Goal: Task Accomplishment & Management: Manage account settings

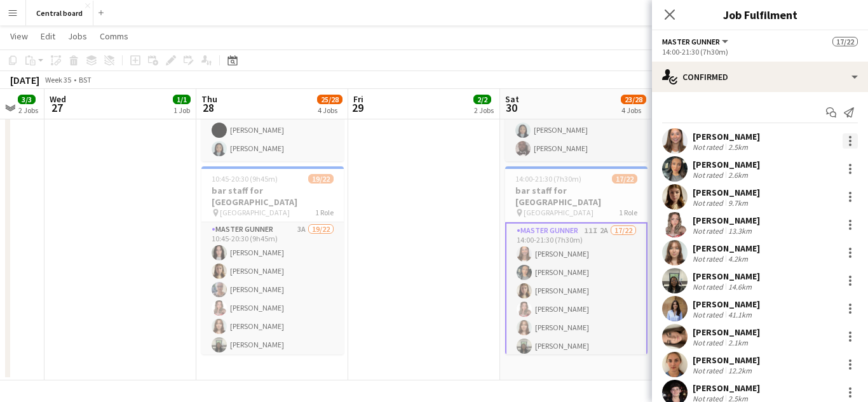
click at [849, 142] on div at bounding box center [850, 141] width 15 height 15
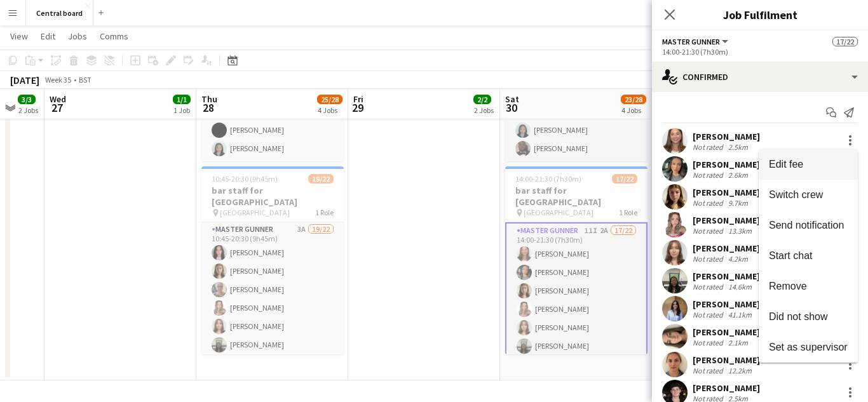
click at [823, 164] on span "Edit fee" at bounding box center [808, 164] width 79 height 11
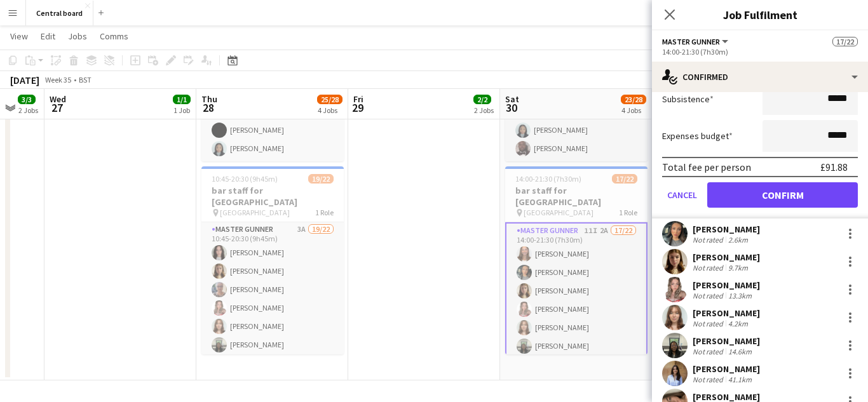
scroll to position [223, 0]
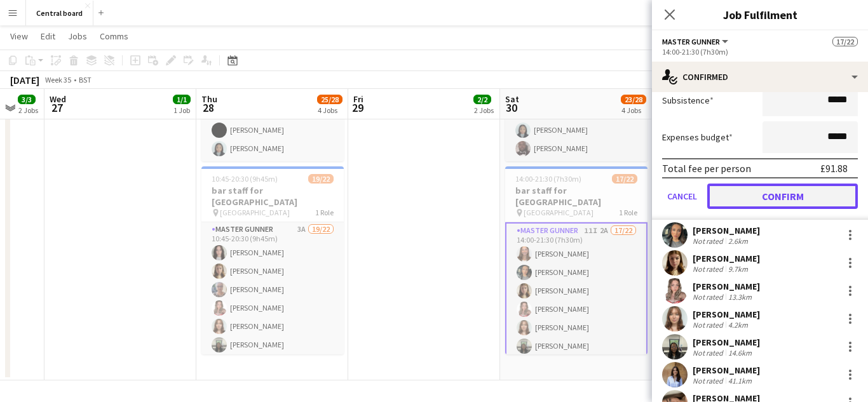
click at [802, 200] on button "Confirm" at bounding box center [783, 196] width 151 height 25
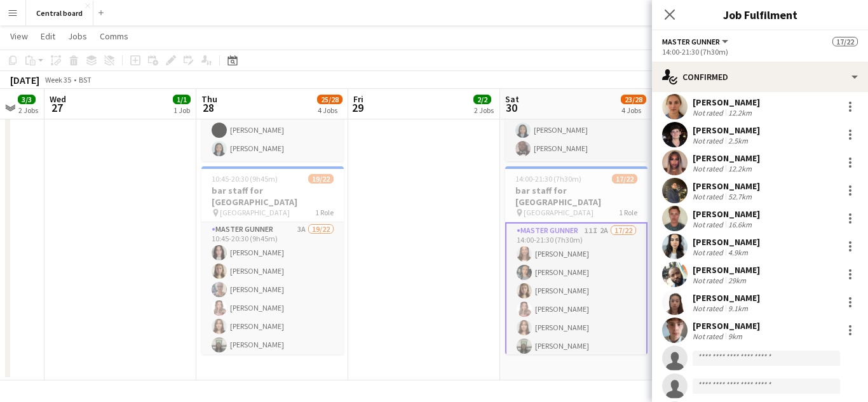
scroll to position [259, 0]
click at [669, 17] on icon at bounding box center [670, 14] width 12 height 12
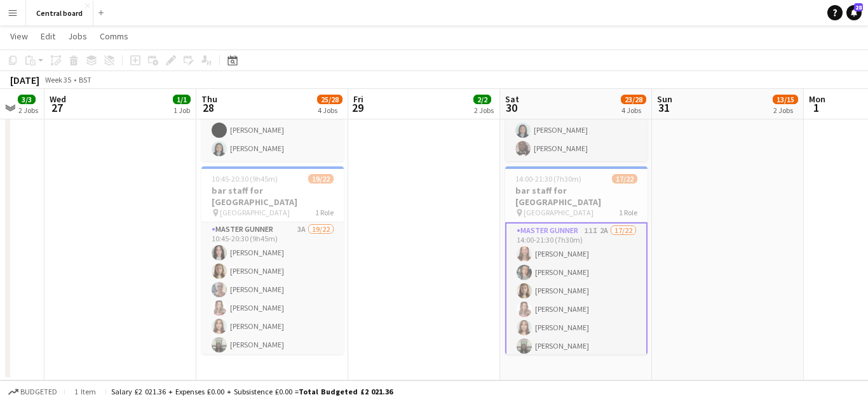
click at [15, 10] on app-icon "Menu" at bounding box center [13, 13] width 10 height 10
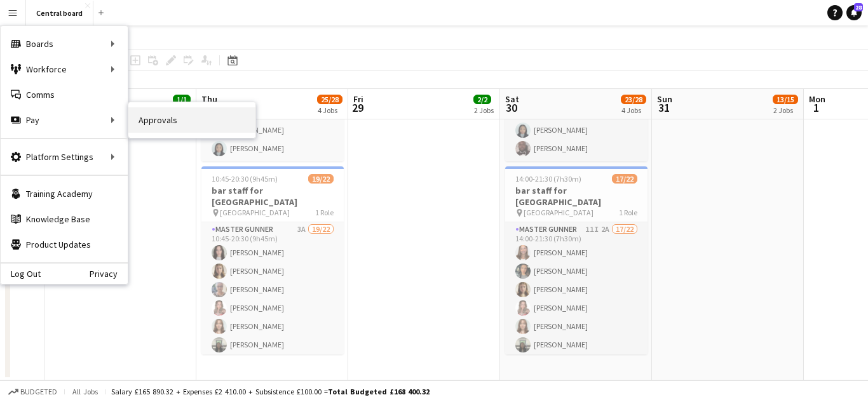
click at [161, 118] on link "Approvals" at bounding box center [191, 119] width 127 height 25
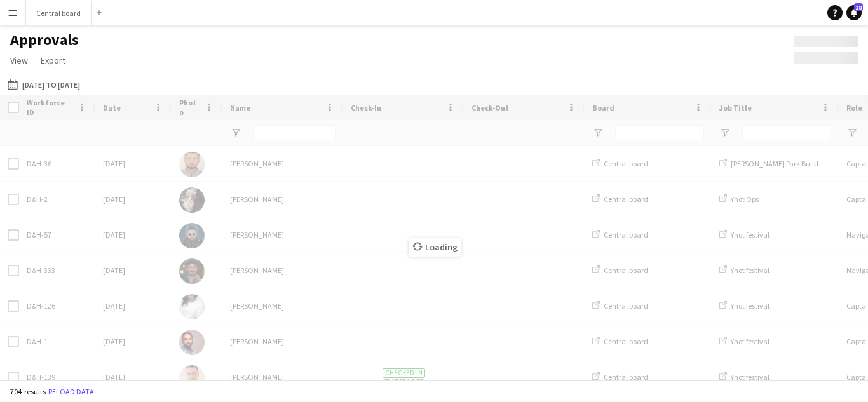
scroll to position [0, 0]
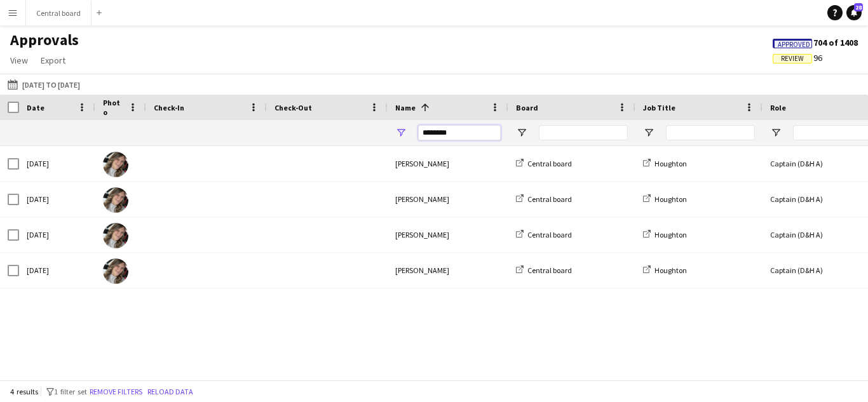
click at [458, 132] on input "********" at bounding box center [459, 132] width 83 height 15
type input "*"
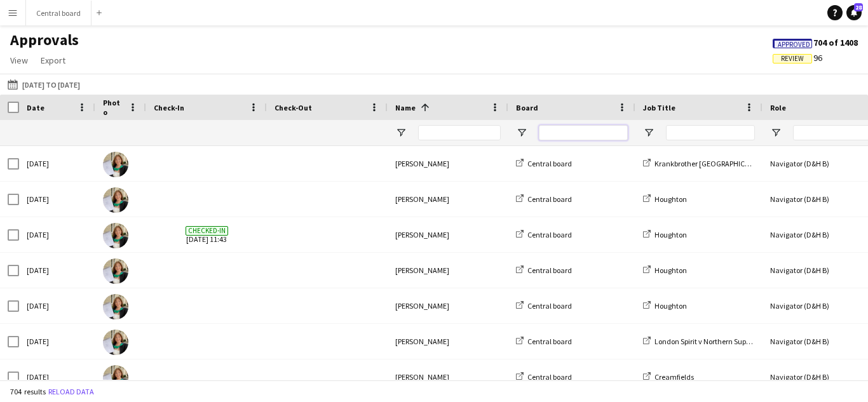
click at [556, 137] on input "Board Filter Input" at bounding box center [583, 132] width 89 height 15
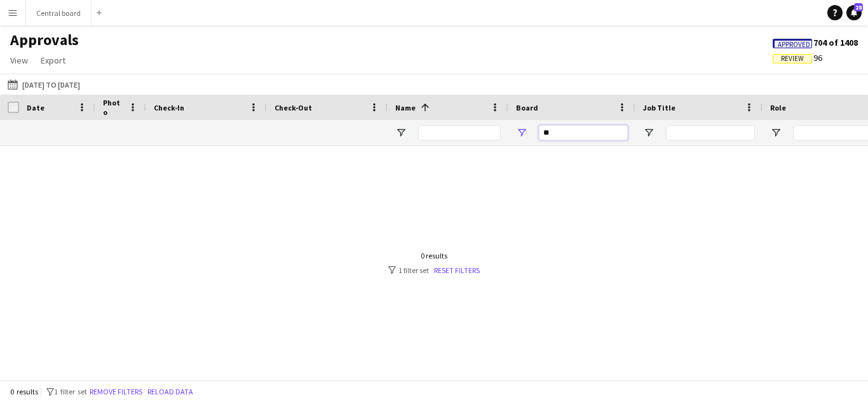
type input "*"
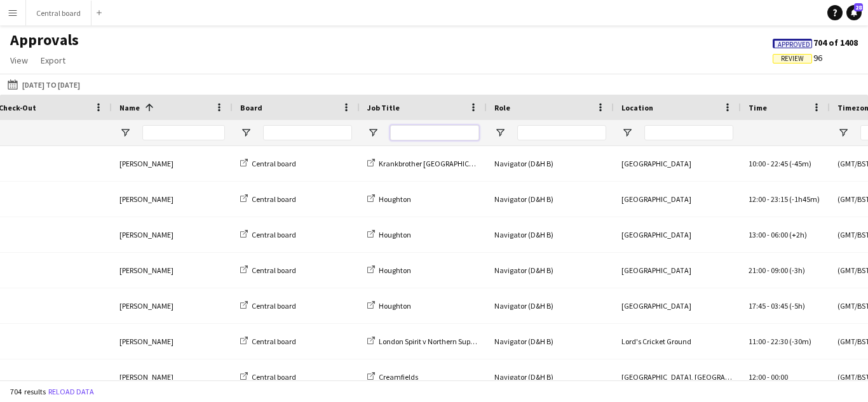
click at [442, 131] on input "Job Title Filter Input" at bounding box center [434, 132] width 89 height 15
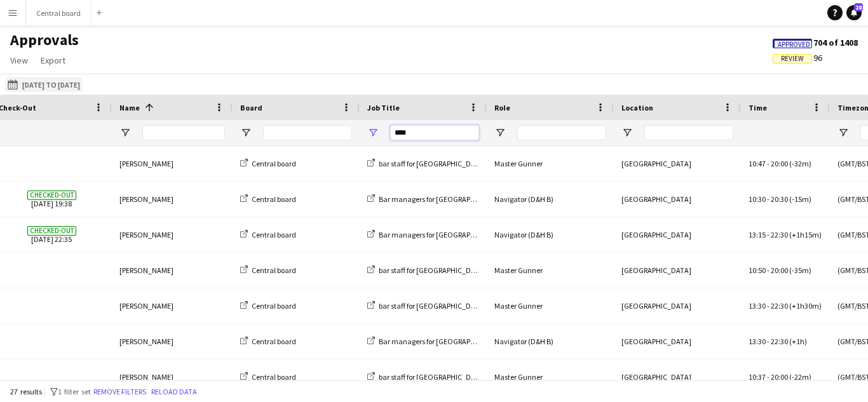
type input "****"
click at [13, 85] on app-icon "[DATE] to [DATE]" at bounding box center [15, 84] width 15 height 10
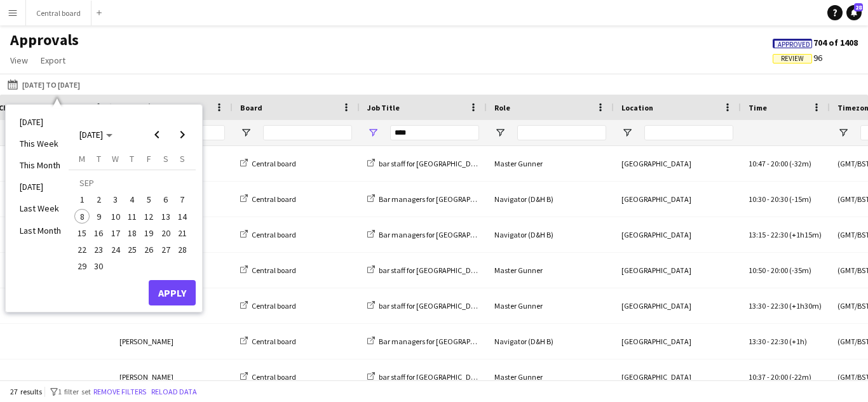
click at [183, 248] on span "28" at bounding box center [182, 249] width 15 height 15
click at [181, 294] on button "Apply" at bounding box center [172, 292] width 47 height 25
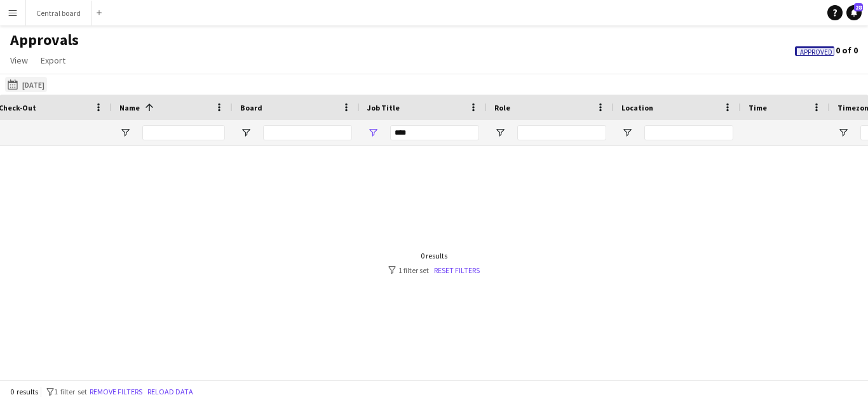
click at [6, 79] on button "[DATE] to [DATE] [DATE]" at bounding box center [26, 84] width 42 height 15
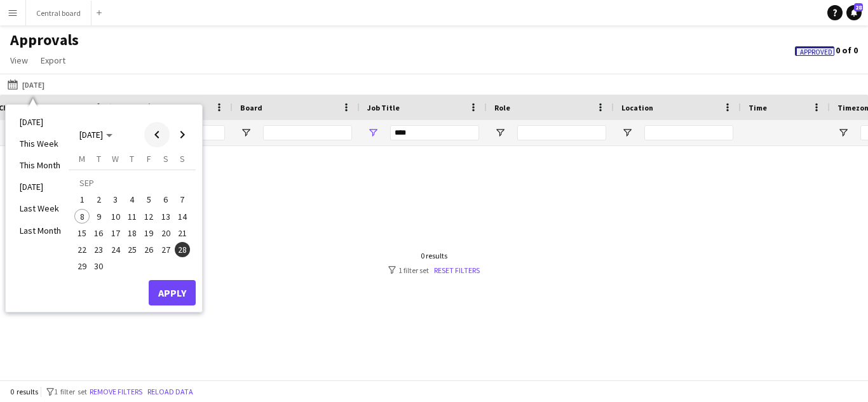
click at [156, 132] on span "Previous month" at bounding box center [156, 134] width 25 height 25
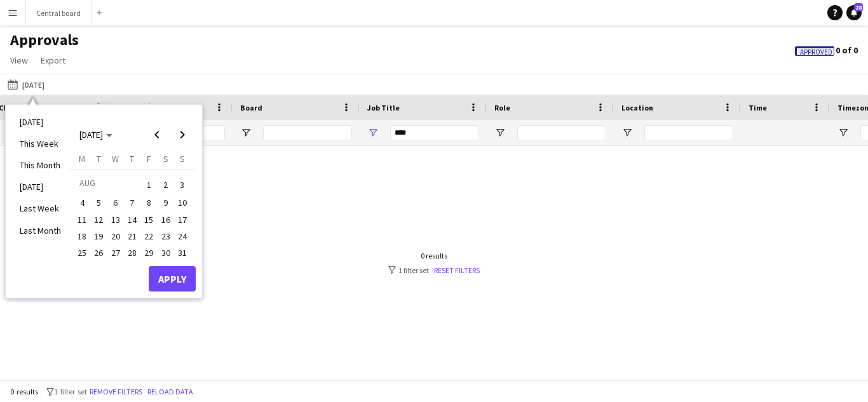
click at [135, 252] on span "28" at bounding box center [132, 252] width 15 height 15
click at [170, 276] on button "Apply" at bounding box center [172, 278] width 47 height 25
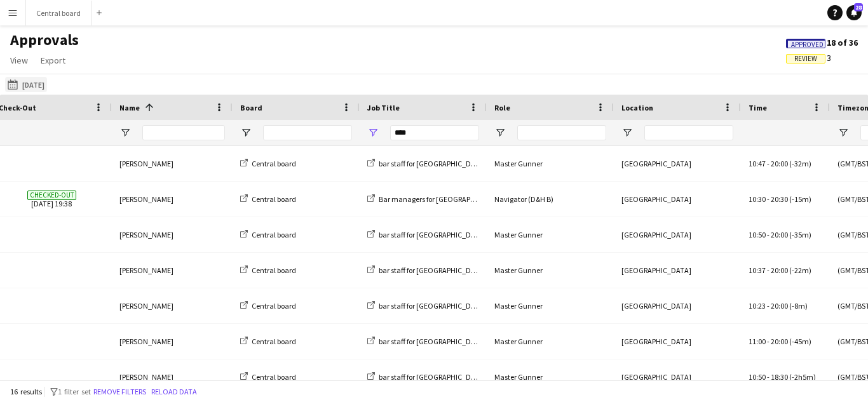
click at [10, 85] on app-icon "[DATE] to [DATE]" at bounding box center [15, 84] width 15 height 10
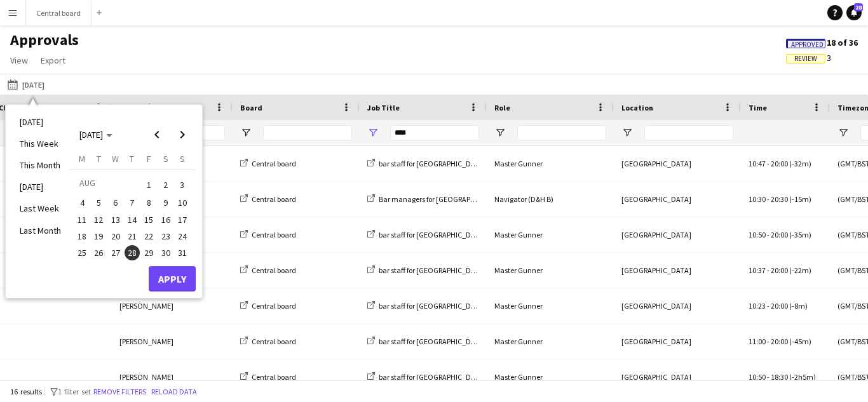
click at [162, 249] on span "30" at bounding box center [165, 252] width 15 height 15
click at [167, 273] on button "Apply" at bounding box center [172, 278] width 47 height 25
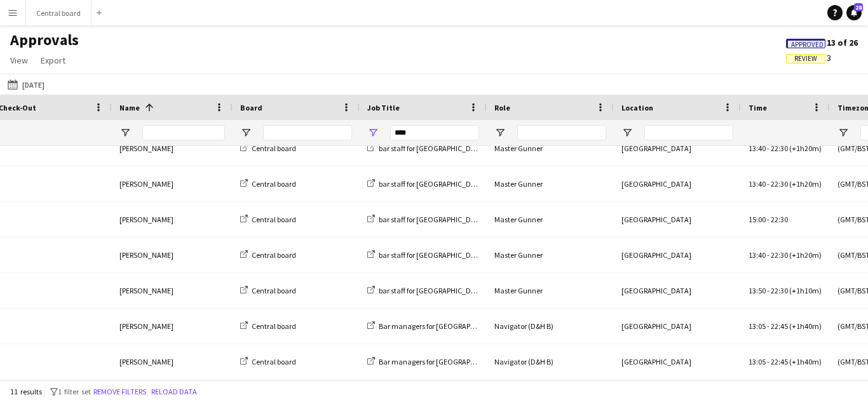
scroll to position [158, 0]
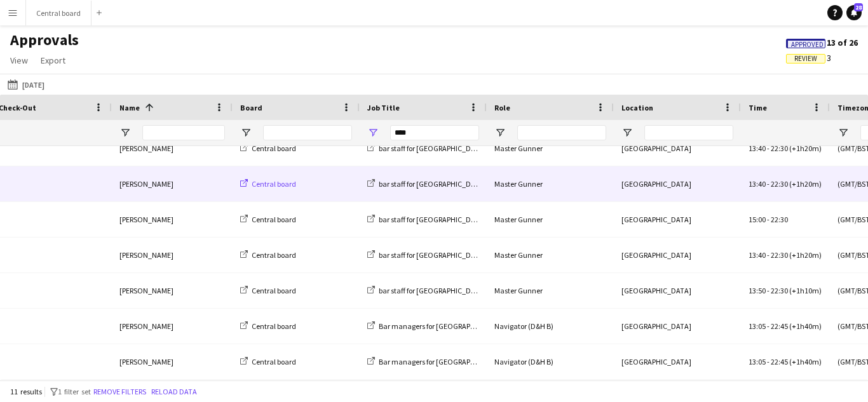
click at [285, 186] on span "Central board" at bounding box center [274, 184] width 45 height 10
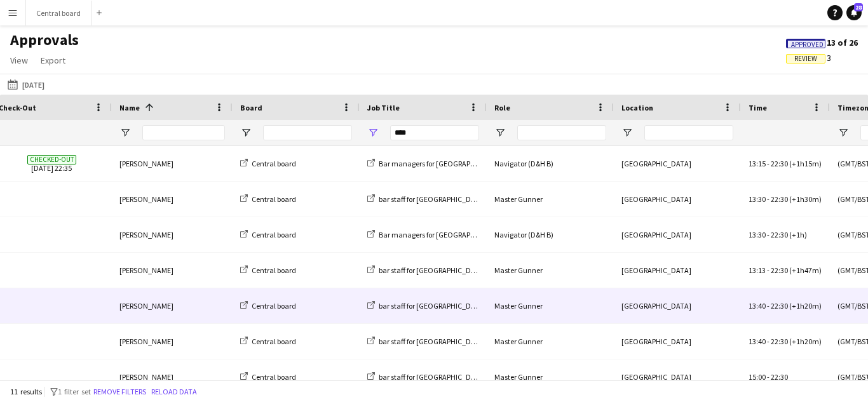
scroll to position [45, 0]
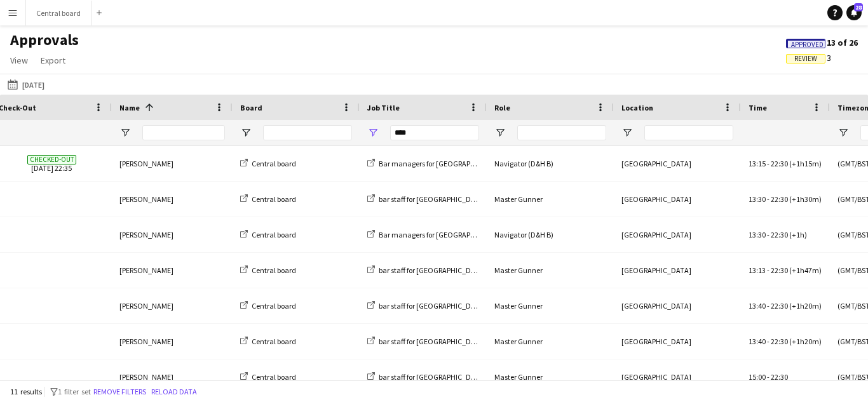
click at [13, 11] on app-icon "Menu" at bounding box center [13, 13] width 10 height 10
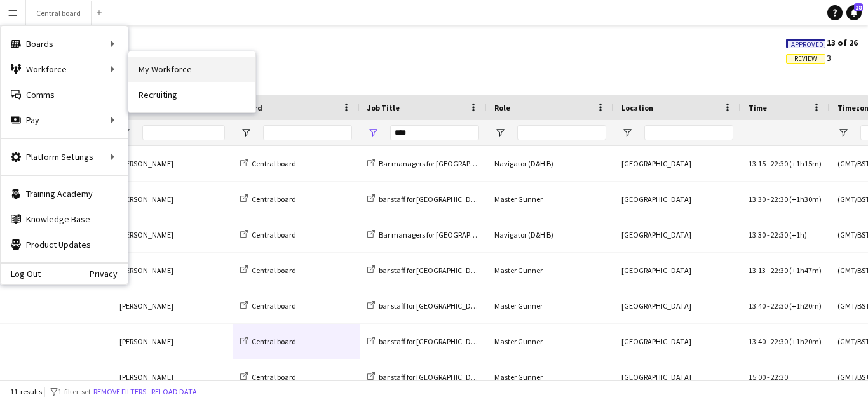
click at [144, 69] on link "My Workforce" at bounding box center [191, 69] width 127 height 25
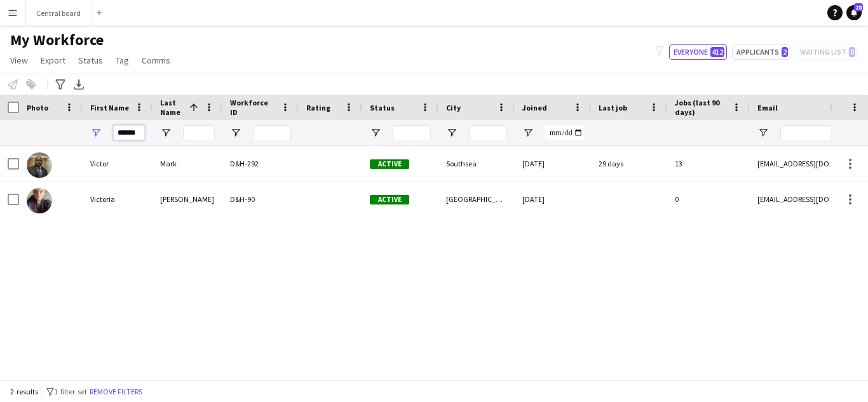
click at [136, 135] on input "******" at bounding box center [129, 132] width 32 height 15
type input "*"
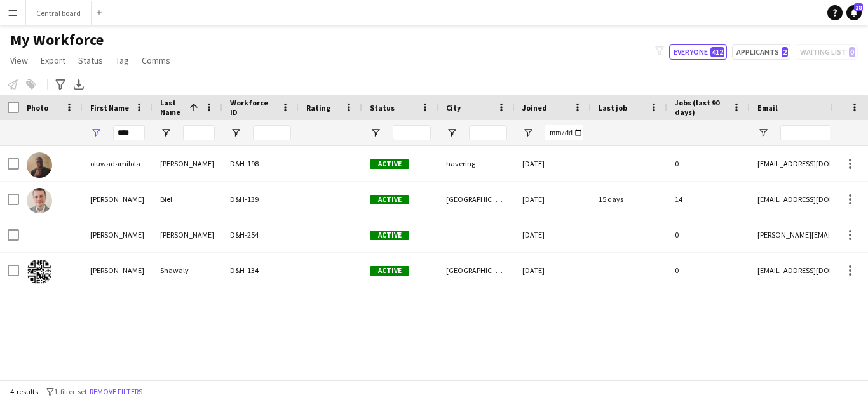
click at [58, 202] on div at bounding box center [51, 199] width 64 height 35
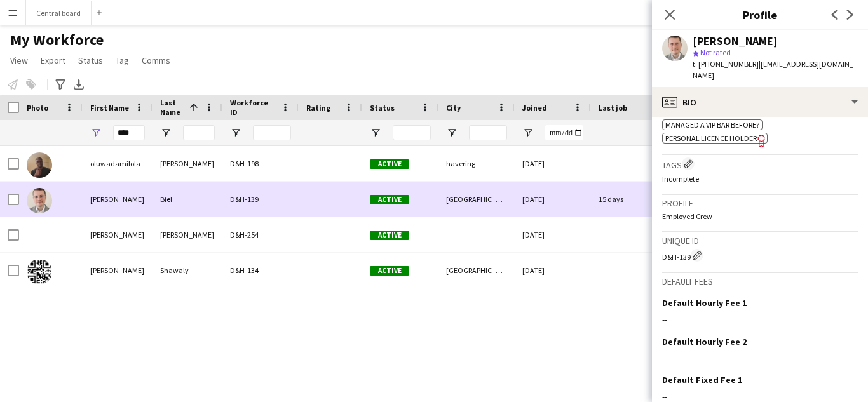
scroll to position [607, 0]
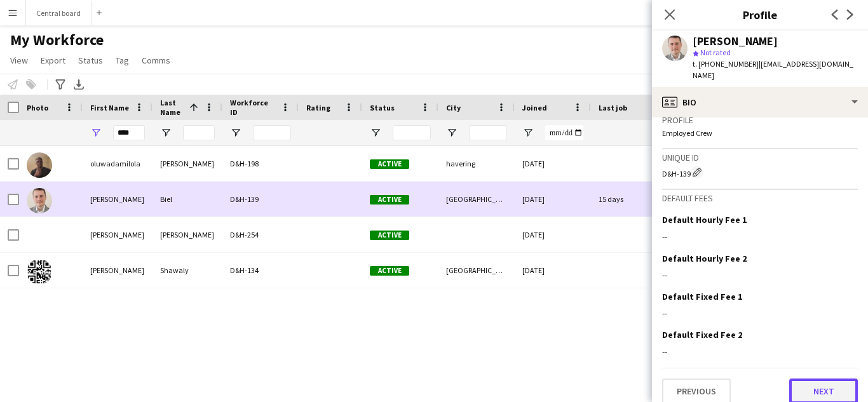
click at [822, 385] on button "Next" at bounding box center [824, 391] width 69 height 25
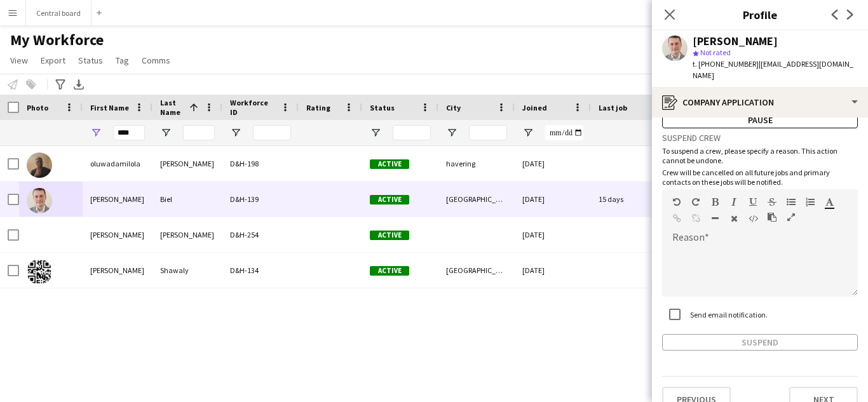
scroll to position [54, 0]
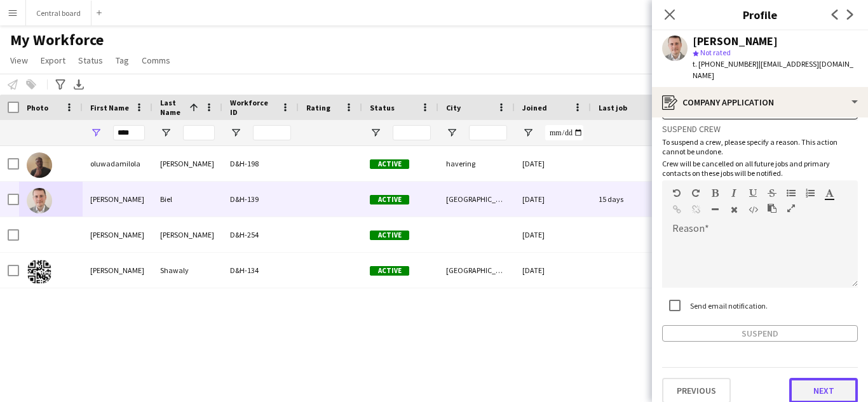
click at [828, 383] on button "Next" at bounding box center [824, 390] width 69 height 25
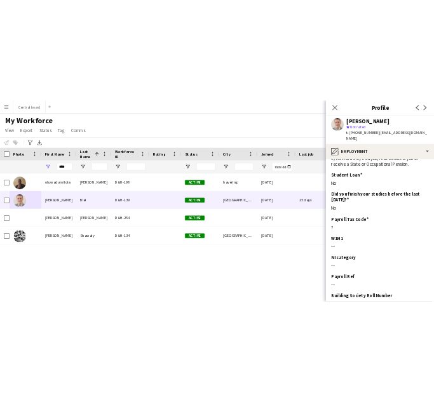
scroll to position [76, 0]
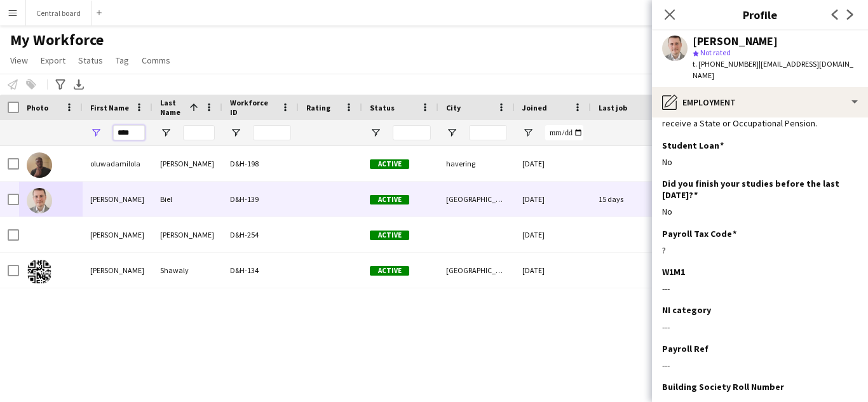
click at [138, 135] on input "****" at bounding box center [129, 132] width 32 height 15
type input "*"
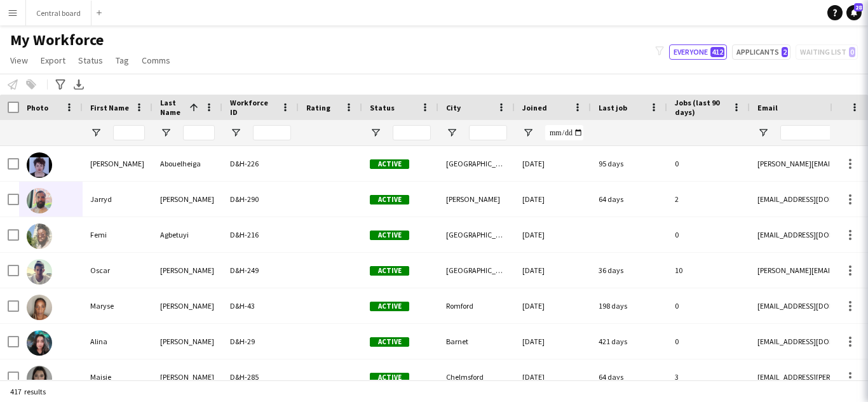
click at [15, 15] on app-icon "Menu" at bounding box center [13, 13] width 10 height 10
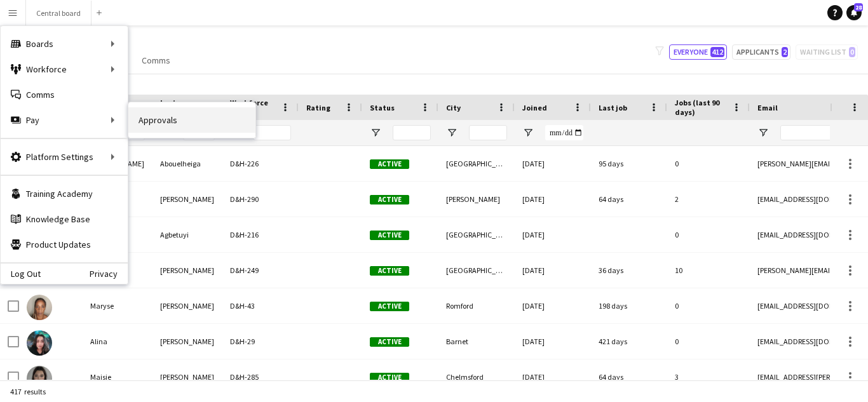
click at [184, 121] on link "Approvals" at bounding box center [191, 119] width 127 height 25
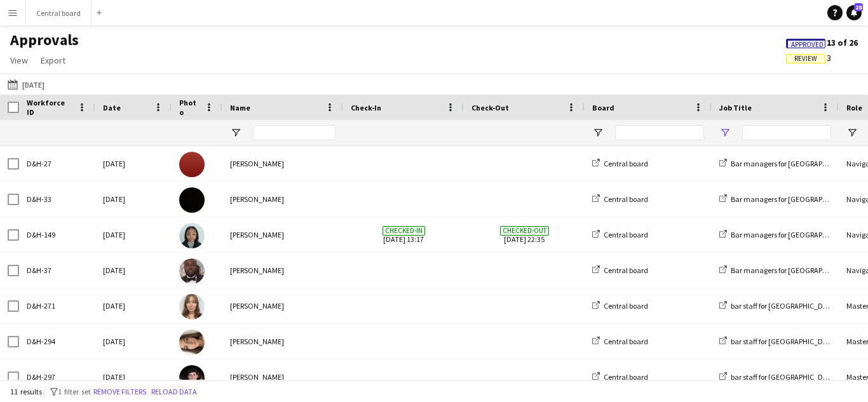
type input "****"
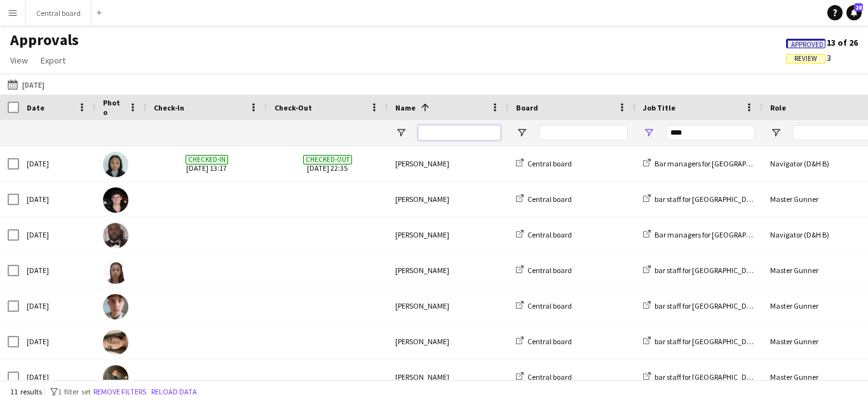
click at [433, 133] on input "Name Filter Input" at bounding box center [459, 132] width 83 height 15
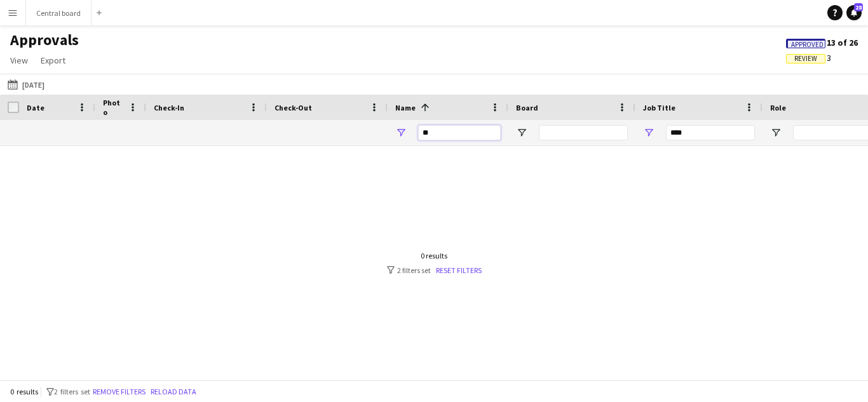
type input "*"
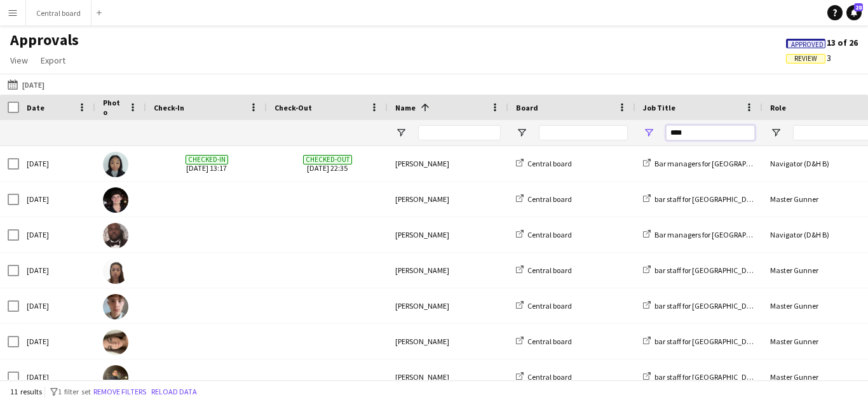
click at [736, 130] on input "****" at bounding box center [710, 132] width 89 height 15
type input "*"
click at [471, 130] on input "Name Filter Input" at bounding box center [459, 132] width 83 height 15
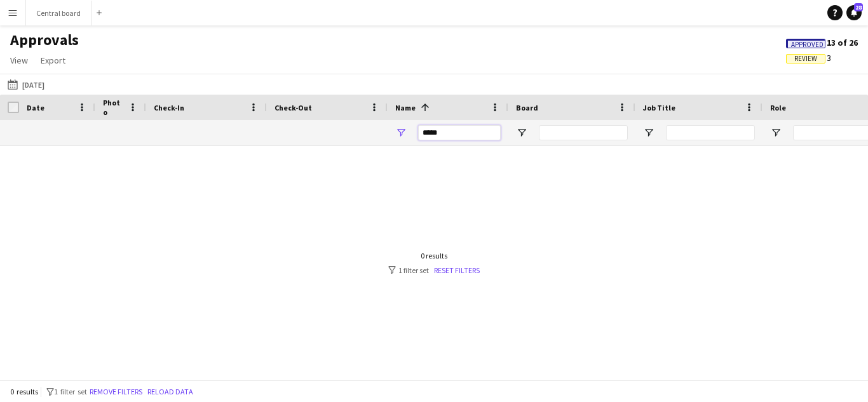
type input "*****"
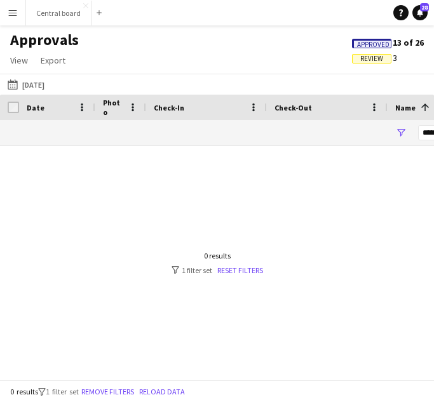
click at [16, 15] on app-icon "Menu" at bounding box center [13, 13] width 10 height 10
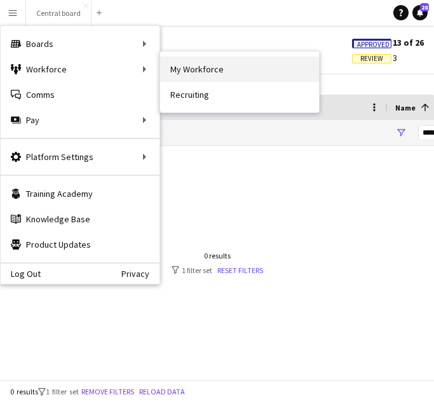
click at [187, 69] on link "My Workforce" at bounding box center [239, 69] width 159 height 25
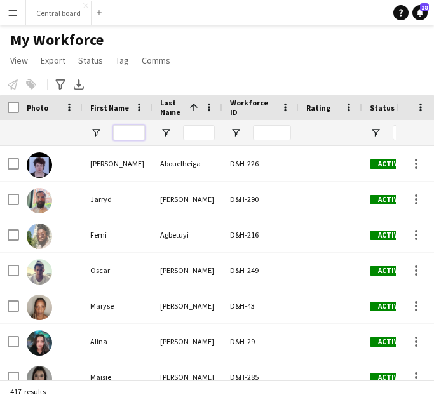
click at [134, 132] on input "First Name Filter Input" at bounding box center [129, 132] width 32 height 15
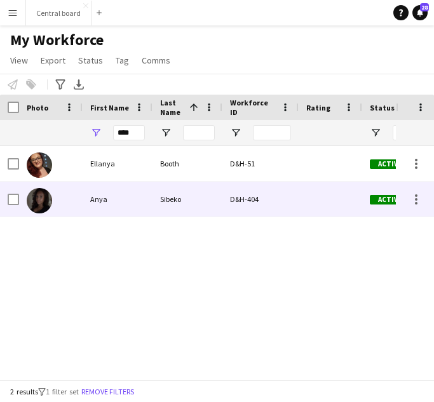
click at [130, 196] on div "Anya" at bounding box center [118, 199] width 70 height 35
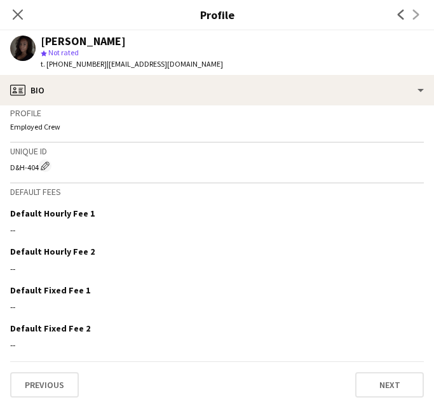
scroll to position [588, 0]
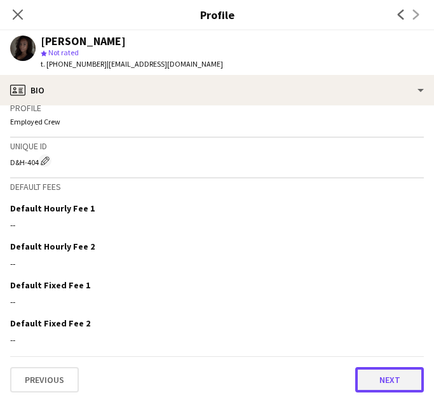
click at [391, 383] on button "Next" at bounding box center [389, 379] width 69 height 25
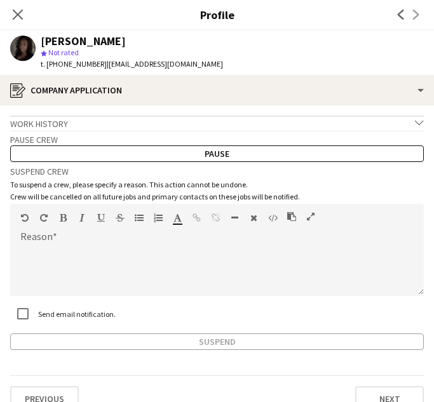
scroll to position [20, 0]
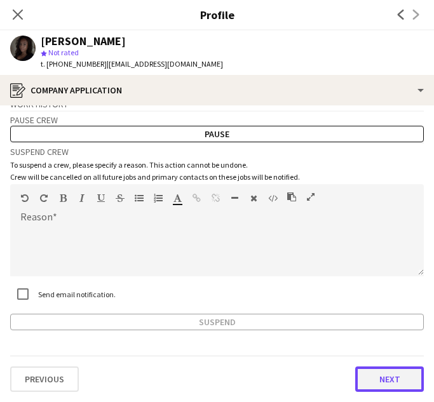
click at [392, 380] on button "Next" at bounding box center [389, 379] width 69 height 25
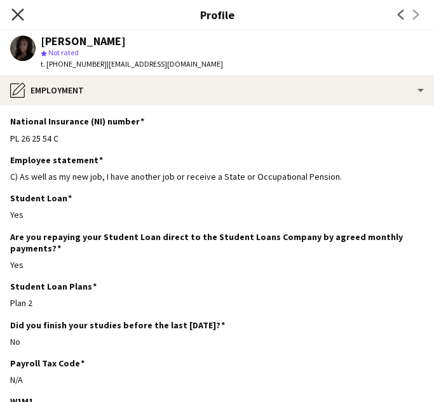
click at [17, 13] on icon "Close pop-in" at bounding box center [17, 14] width 12 height 12
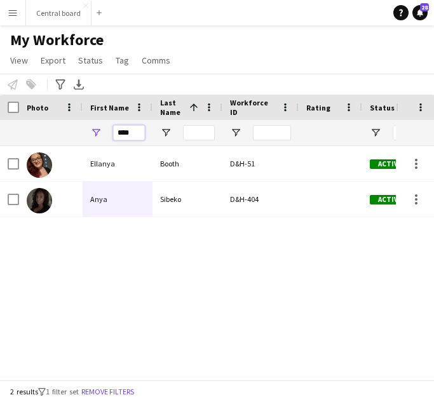
click at [133, 135] on input "****" at bounding box center [129, 132] width 32 height 15
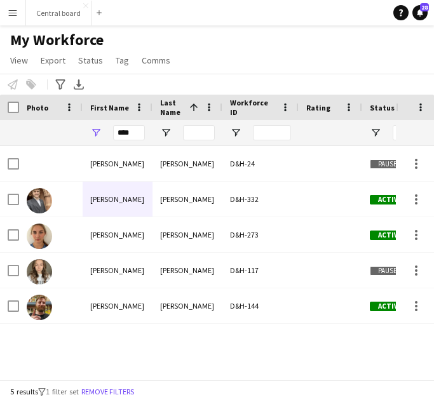
click at [116, 231] on div "[PERSON_NAME]" at bounding box center [118, 234] width 70 height 35
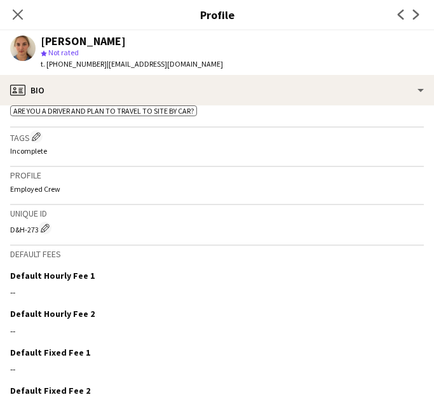
scroll to position [561, 0]
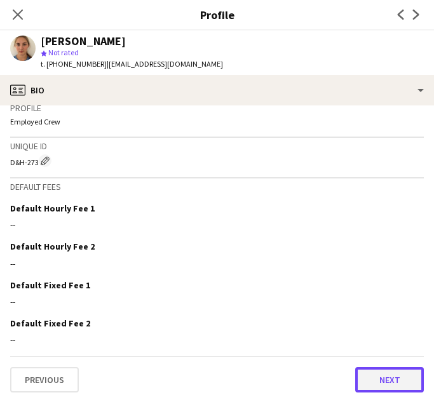
click at [394, 383] on button "Next" at bounding box center [389, 379] width 69 height 25
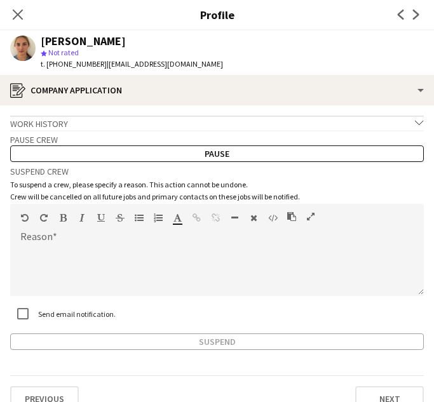
scroll to position [20, 0]
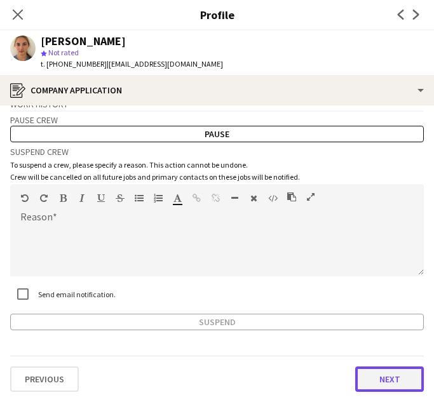
click at [388, 378] on button "Next" at bounding box center [389, 379] width 69 height 25
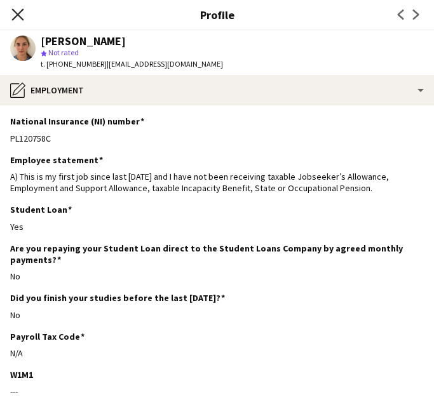
click at [15, 13] on icon "Close pop-in" at bounding box center [17, 14] width 12 height 12
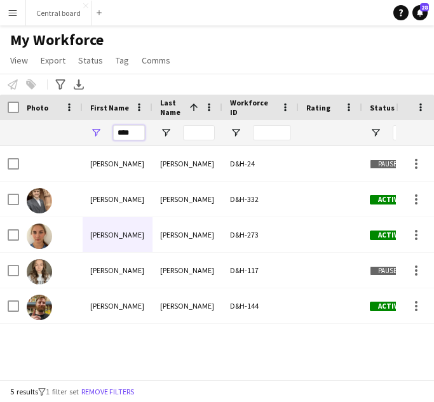
click at [133, 132] on input "****" at bounding box center [129, 132] width 32 height 15
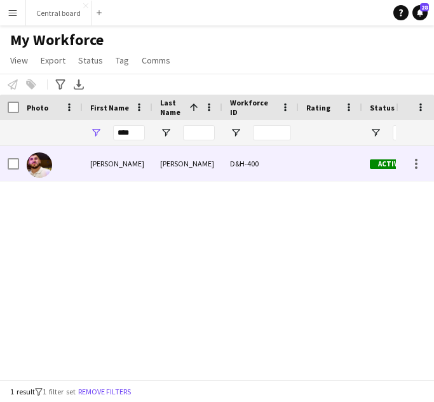
click at [121, 159] on div "[PERSON_NAME]" at bounding box center [118, 163] width 70 height 35
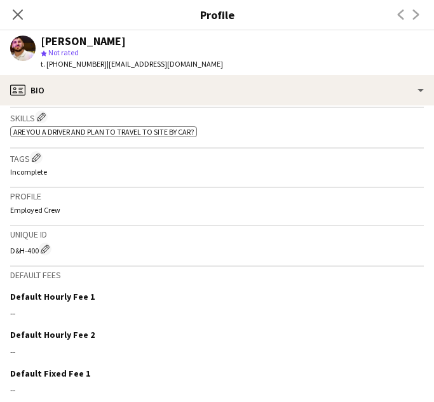
scroll to position [561, 0]
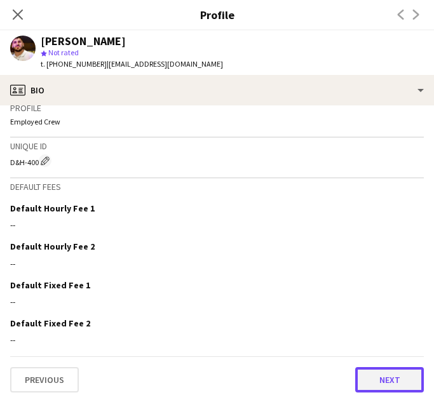
click at [393, 377] on button "Next" at bounding box center [389, 379] width 69 height 25
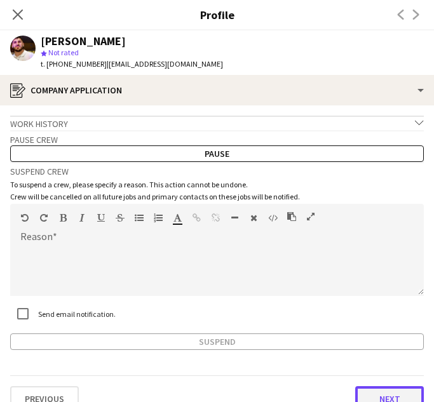
click at [392, 400] on button "Next" at bounding box center [389, 399] width 69 height 25
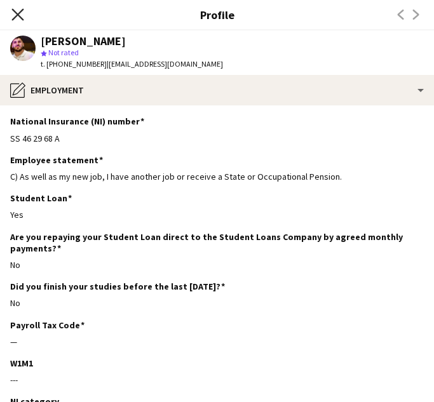
click at [18, 10] on icon "Close pop-in" at bounding box center [17, 14] width 12 height 12
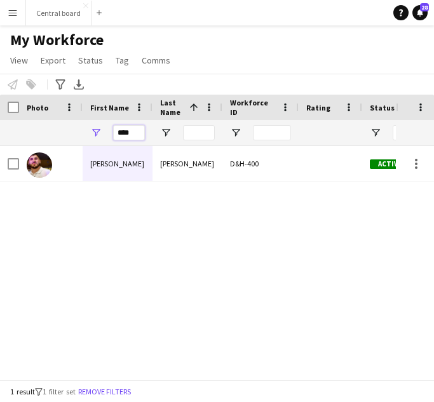
click at [134, 133] on input "****" at bounding box center [129, 132] width 32 height 15
type input "*"
click at [179, 160] on div "[PERSON_NAME]" at bounding box center [188, 163] width 70 height 35
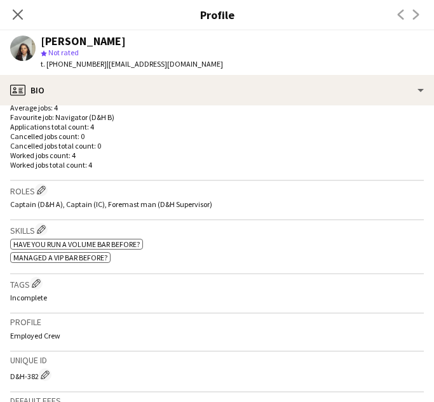
scroll to position [556, 0]
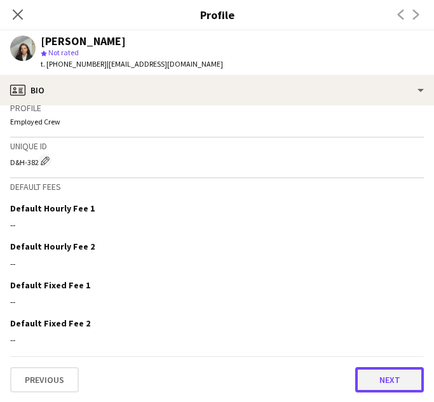
click at [397, 378] on button "Next" at bounding box center [389, 379] width 69 height 25
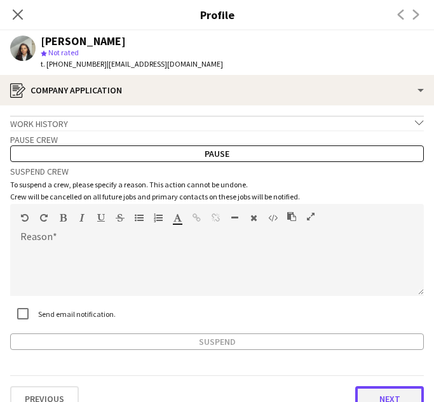
click at [395, 395] on button "Next" at bounding box center [389, 399] width 69 height 25
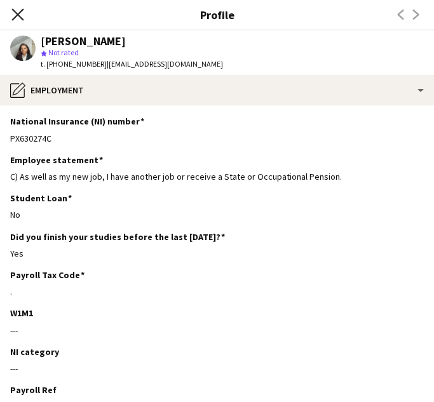
click at [22, 17] on icon "Close pop-in" at bounding box center [17, 14] width 12 height 12
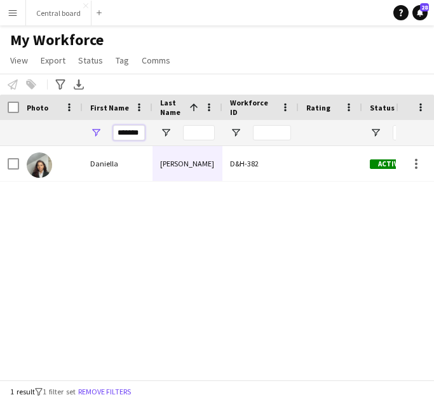
click at [143, 130] on input "*******" at bounding box center [129, 132] width 32 height 15
type input "*"
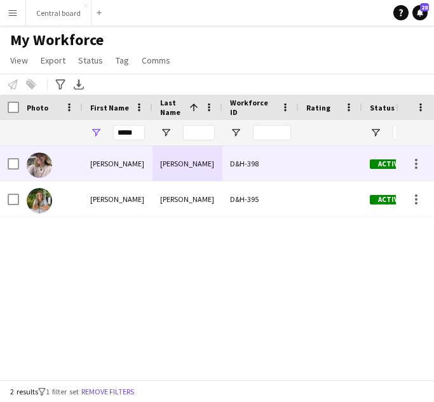
click at [135, 156] on div "[PERSON_NAME]" at bounding box center [118, 163] width 70 height 35
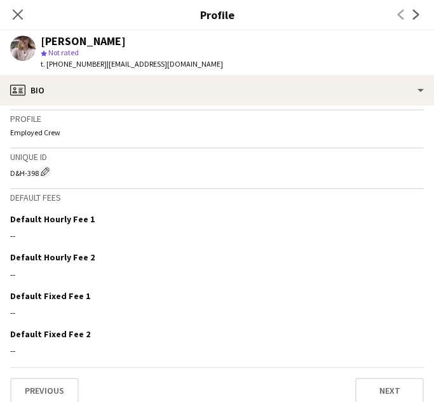
scroll to position [541, 0]
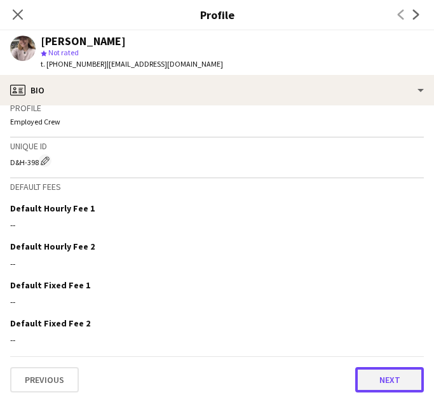
click at [390, 382] on button "Next" at bounding box center [389, 379] width 69 height 25
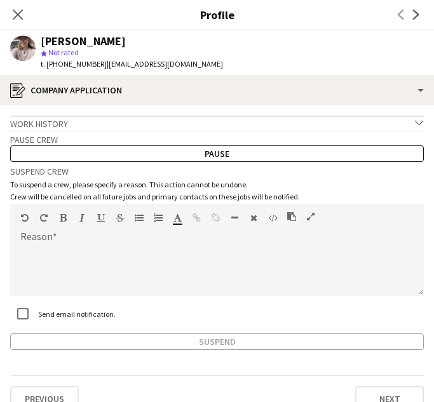
scroll to position [20, 0]
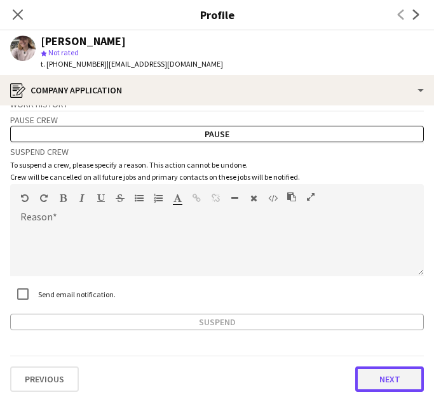
click at [385, 378] on button "Next" at bounding box center [389, 379] width 69 height 25
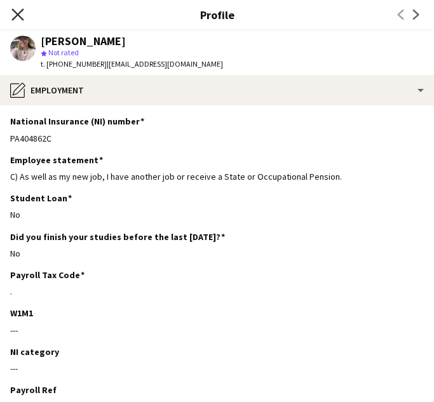
click at [17, 10] on icon "Close pop-in" at bounding box center [17, 14] width 12 height 12
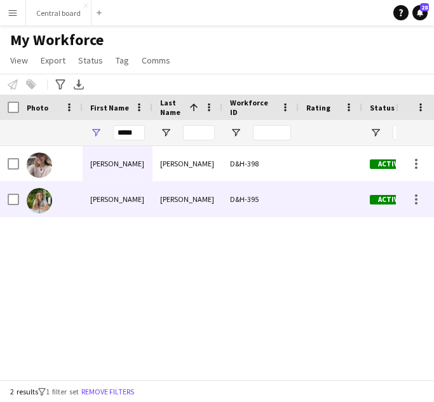
click at [173, 197] on div "[PERSON_NAME]" at bounding box center [188, 199] width 70 height 35
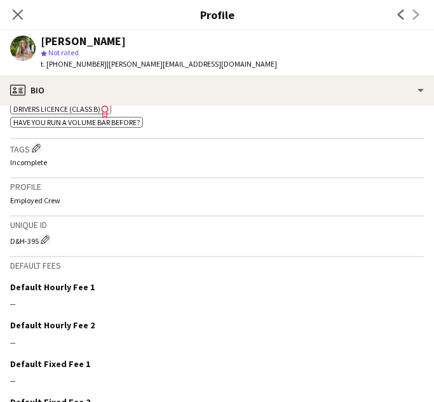
scroll to position [569, 0]
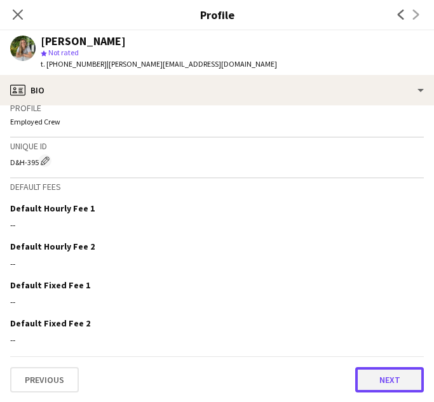
click at [394, 385] on button "Next" at bounding box center [389, 379] width 69 height 25
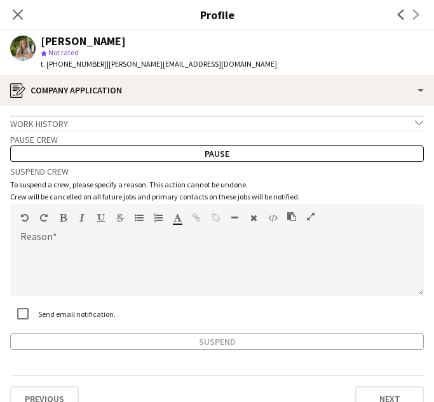
scroll to position [20, 0]
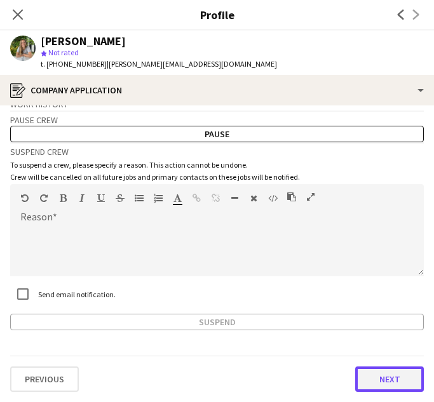
click at [390, 377] on button "Next" at bounding box center [389, 379] width 69 height 25
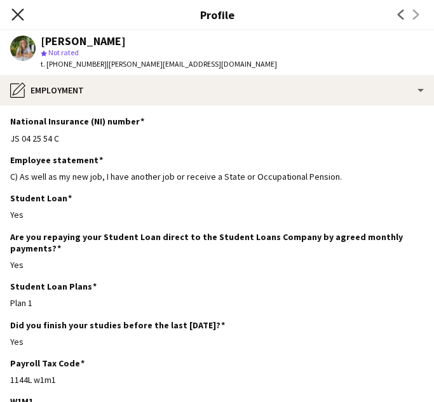
click at [13, 11] on icon at bounding box center [17, 14] width 12 height 12
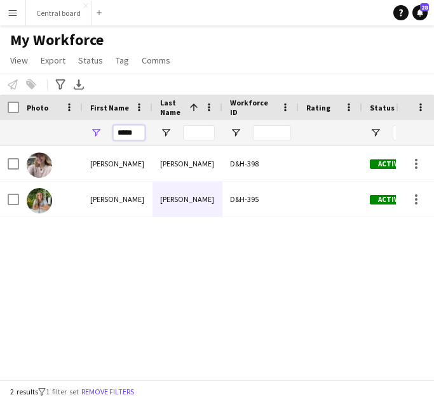
click at [137, 130] on input "*****" at bounding box center [129, 132] width 32 height 15
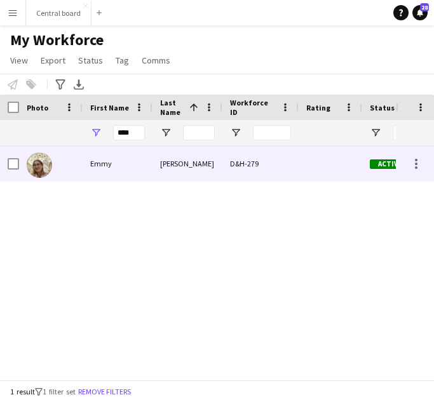
click at [128, 166] on div "Emmy" at bounding box center [118, 163] width 70 height 35
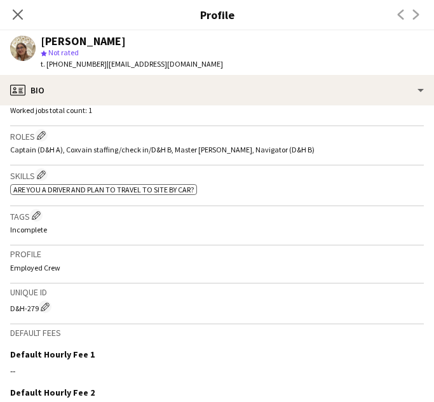
scroll to position [533, 0]
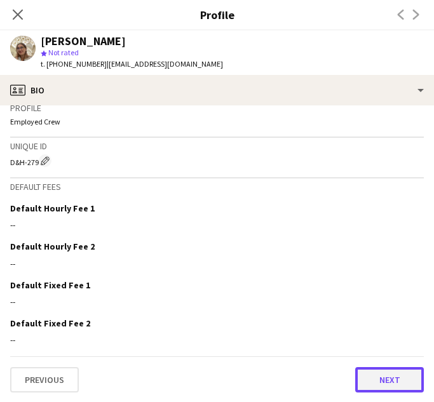
click at [388, 374] on button "Next" at bounding box center [389, 379] width 69 height 25
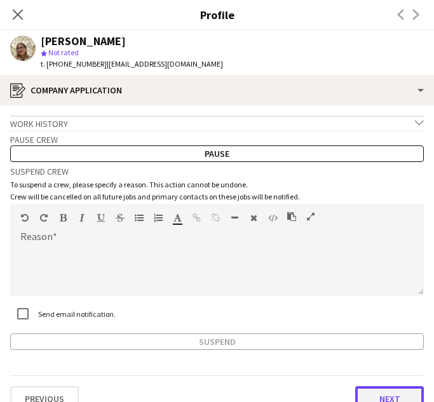
click at [398, 397] on button "Next" at bounding box center [389, 399] width 69 height 25
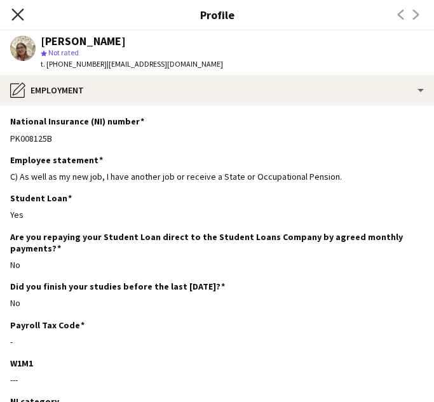
click at [18, 11] on icon "Close pop-in" at bounding box center [17, 14] width 12 height 12
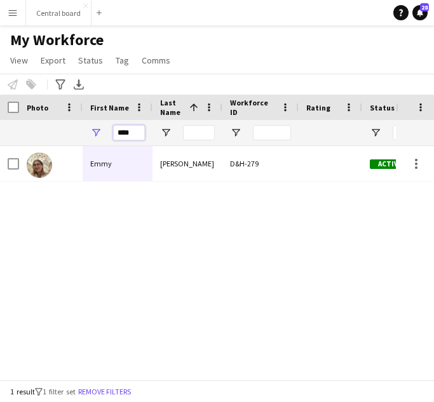
click at [141, 131] on input "****" at bounding box center [129, 132] width 32 height 15
type input "*"
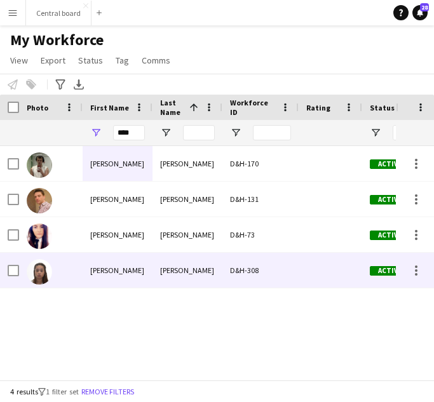
click at [134, 273] on div "[PERSON_NAME]" at bounding box center [118, 270] width 70 height 35
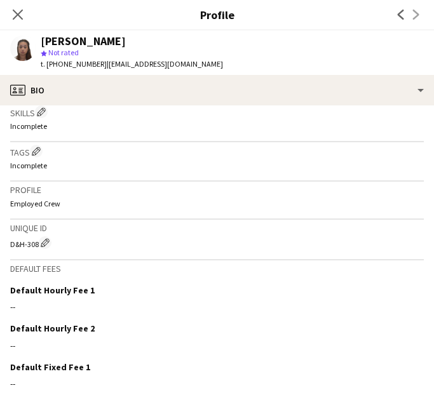
scroll to position [560, 0]
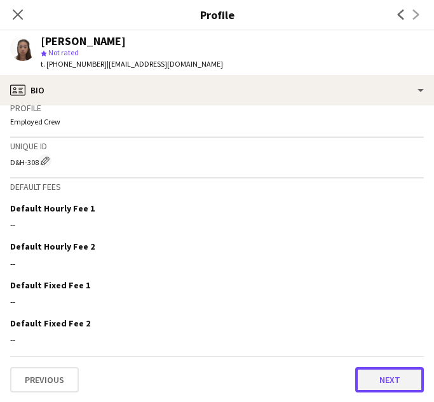
click at [394, 379] on button "Next" at bounding box center [389, 379] width 69 height 25
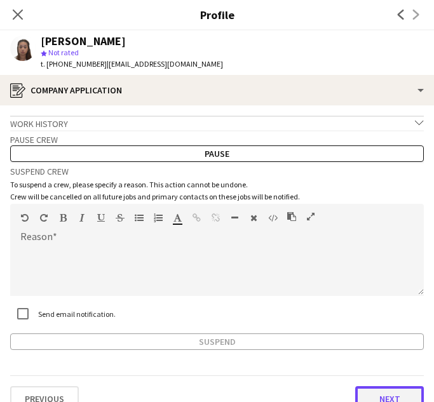
click at [399, 397] on button "Next" at bounding box center [389, 399] width 69 height 25
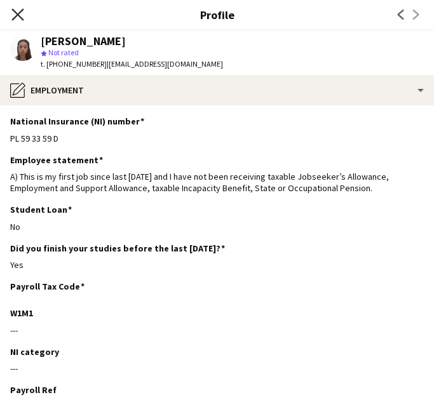
click at [13, 15] on icon "Close pop-in" at bounding box center [17, 14] width 12 height 12
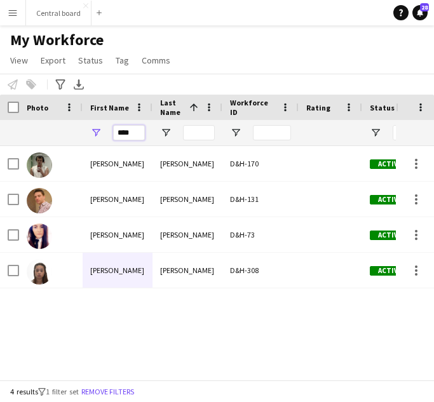
click at [137, 136] on input "****" at bounding box center [129, 132] width 32 height 15
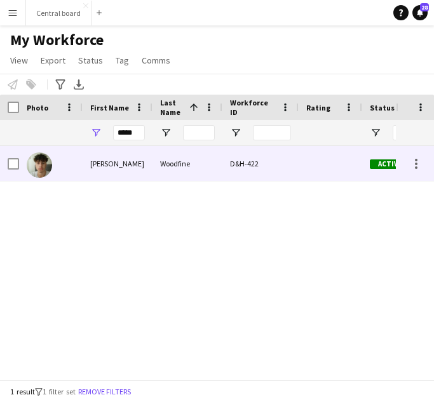
click at [141, 161] on div "[PERSON_NAME]" at bounding box center [118, 163] width 70 height 35
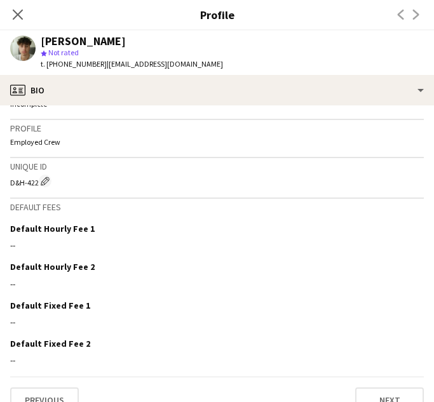
scroll to position [556, 0]
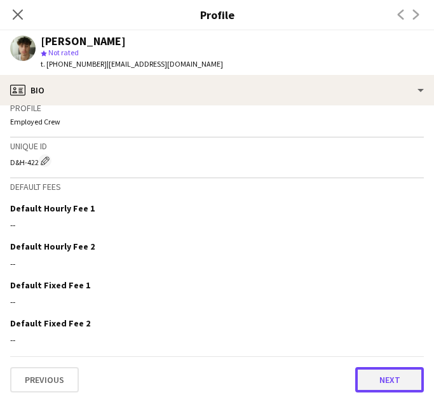
click at [395, 380] on button "Next" at bounding box center [389, 379] width 69 height 25
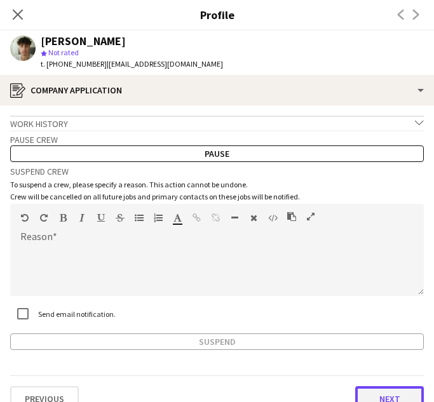
click at [395, 394] on button "Next" at bounding box center [389, 399] width 69 height 25
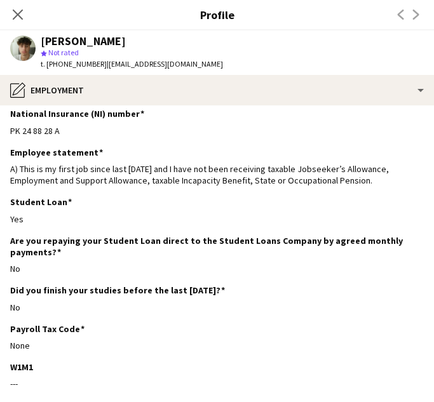
scroll to position [0, 0]
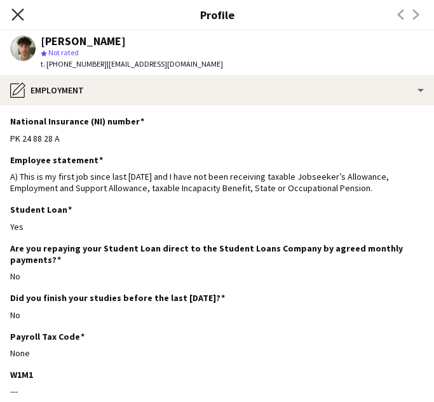
click at [13, 11] on icon "Close pop-in" at bounding box center [17, 14] width 12 height 12
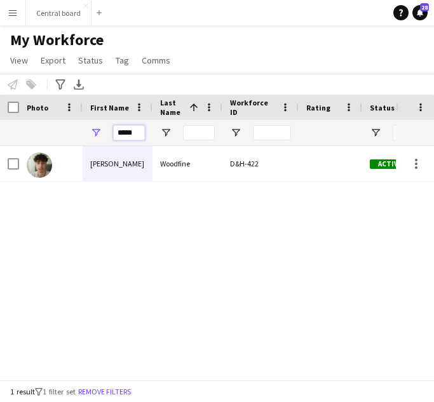
click at [140, 132] on input "*****" at bounding box center [129, 132] width 32 height 15
type input "*"
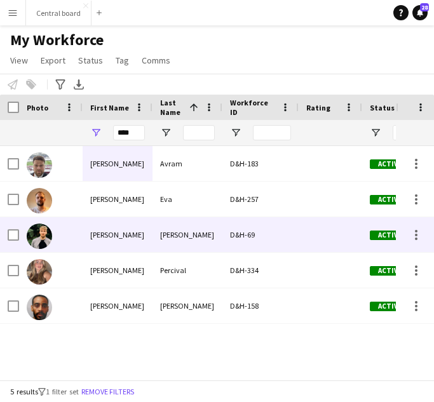
click at [130, 234] on div "[PERSON_NAME]" at bounding box center [118, 234] width 70 height 35
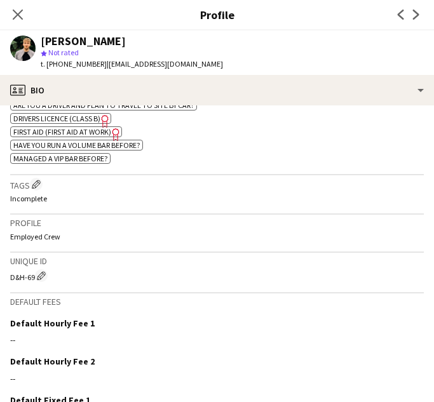
scroll to position [596, 0]
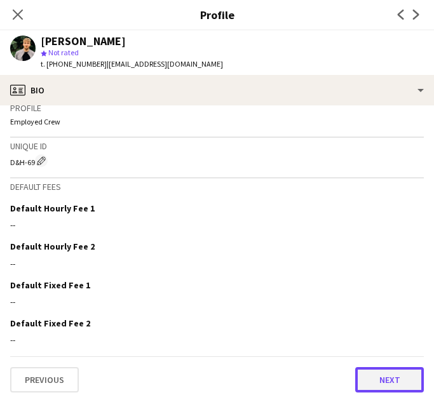
click at [399, 381] on button "Next" at bounding box center [389, 379] width 69 height 25
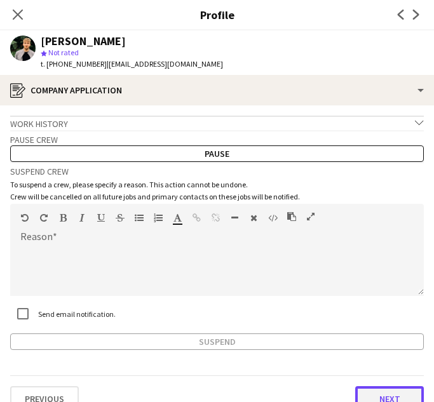
click at [396, 396] on button "Next" at bounding box center [389, 399] width 69 height 25
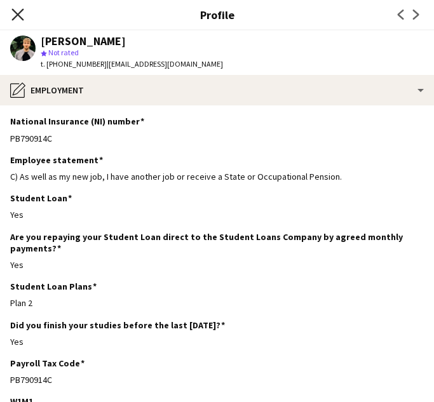
click at [20, 9] on icon "Close pop-in" at bounding box center [17, 14] width 12 height 12
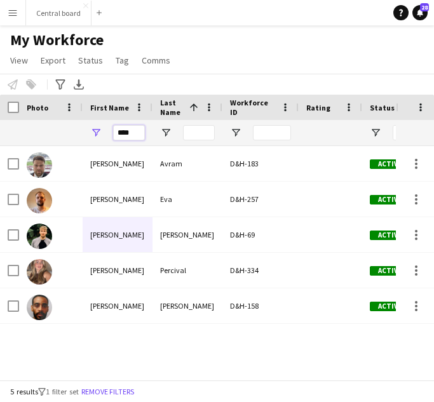
click at [136, 134] on input "****" at bounding box center [129, 132] width 32 height 15
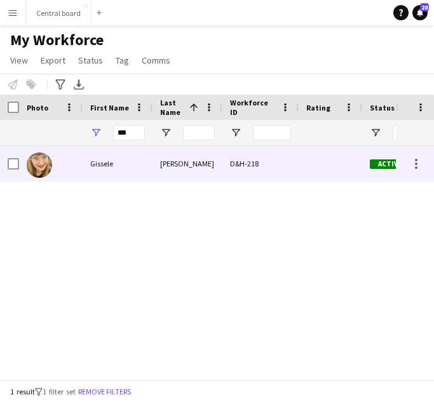
click at [121, 156] on div "Gissele" at bounding box center [118, 163] width 70 height 35
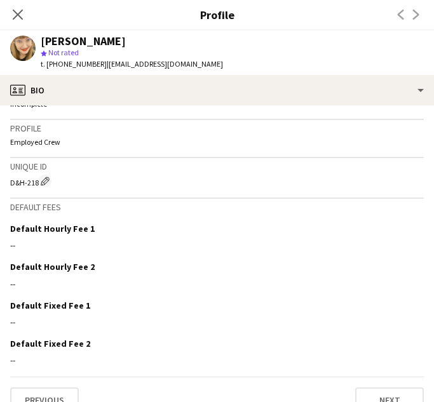
scroll to position [586, 0]
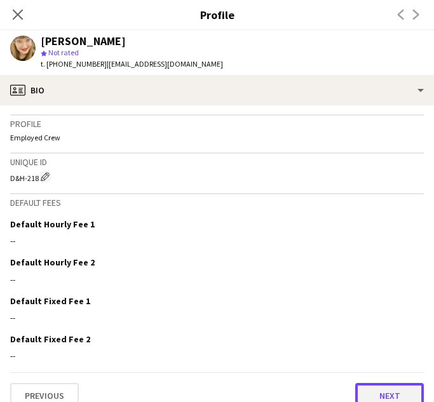
click at [389, 391] on button "Next" at bounding box center [389, 395] width 69 height 25
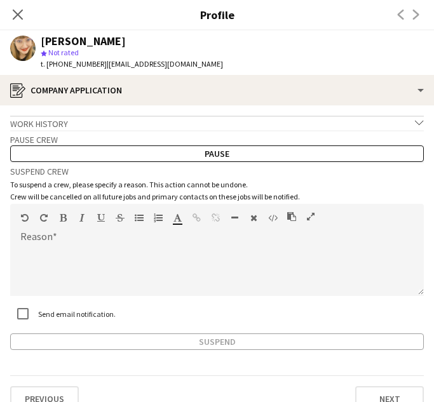
scroll to position [20, 0]
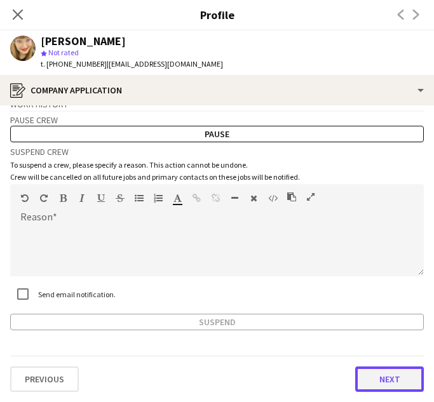
click at [389, 382] on button "Next" at bounding box center [389, 379] width 69 height 25
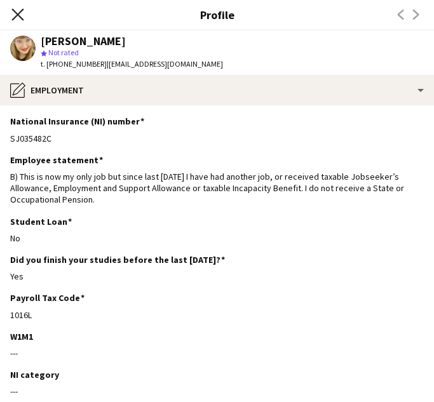
click at [16, 18] on icon "Close pop-in" at bounding box center [17, 14] width 12 height 12
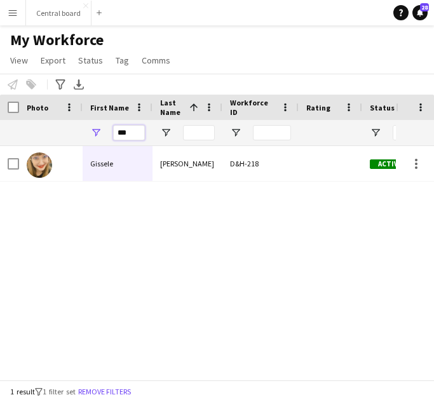
click at [135, 132] on input "***" at bounding box center [129, 132] width 32 height 15
type input "*"
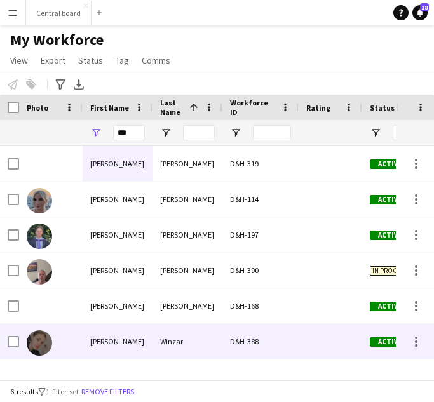
click at [128, 341] on div "[PERSON_NAME]" at bounding box center [118, 341] width 70 height 35
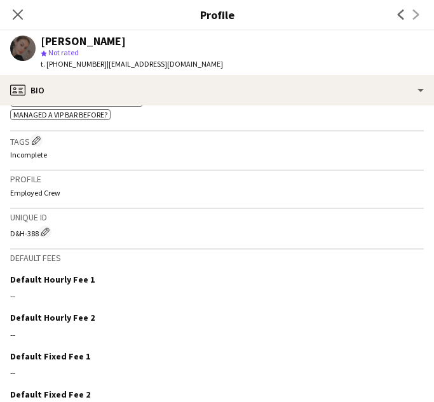
scroll to position [588, 0]
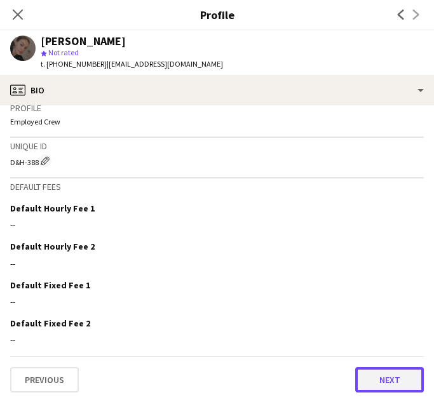
click at [385, 377] on button "Next" at bounding box center [389, 379] width 69 height 25
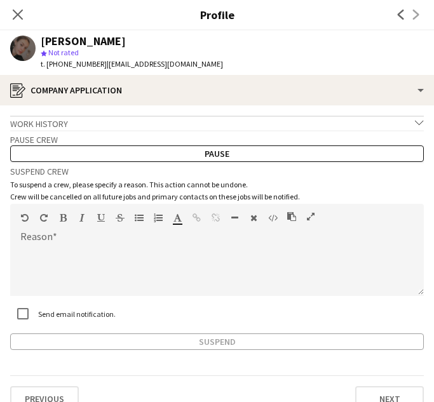
scroll to position [20, 0]
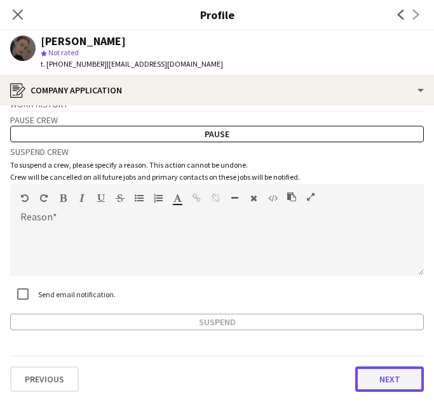
click at [388, 381] on button "Next" at bounding box center [389, 379] width 69 height 25
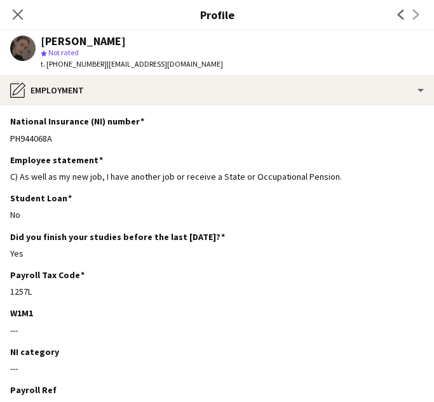
scroll to position [130, 0]
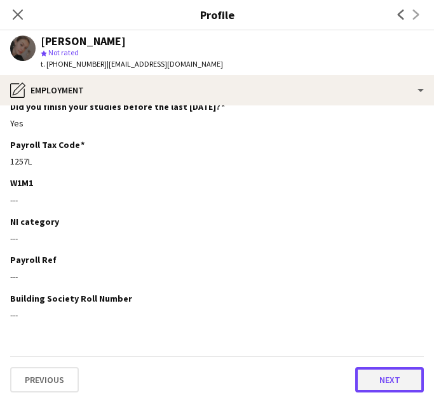
click at [387, 380] on button "Next" at bounding box center [389, 379] width 69 height 25
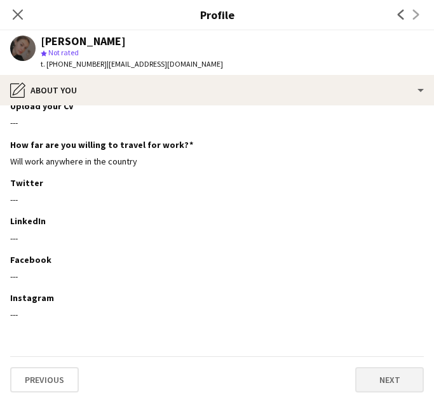
scroll to position [0, 0]
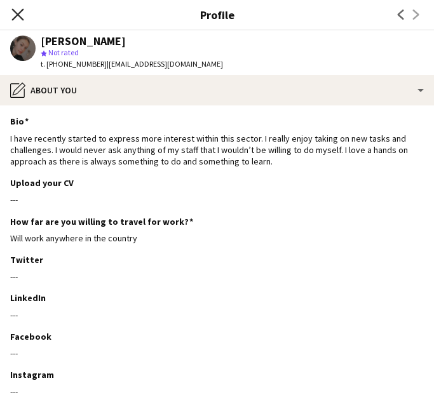
click at [13, 17] on icon "Close pop-in" at bounding box center [17, 14] width 12 height 12
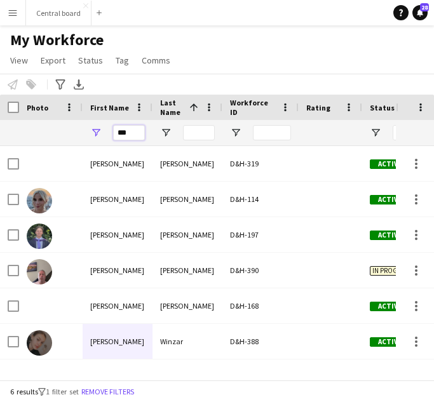
click at [125, 137] on input "***" at bounding box center [129, 132] width 32 height 15
click at [127, 135] on input "***" at bounding box center [129, 132] width 32 height 15
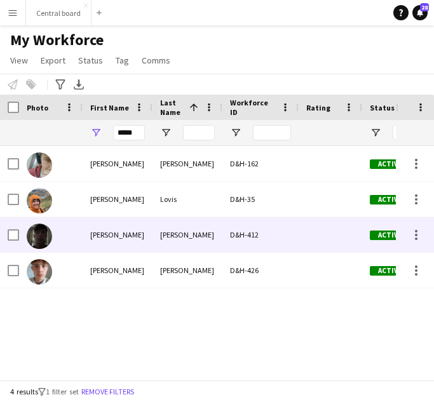
click at [196, 232] on div "[PERSON_NAME]" at bounding box center [188, 234] width 70 height 35
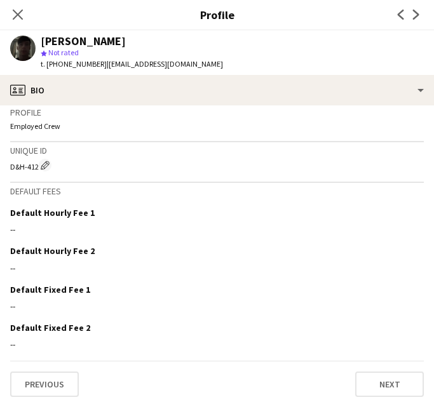
scroll to position [542, 0]
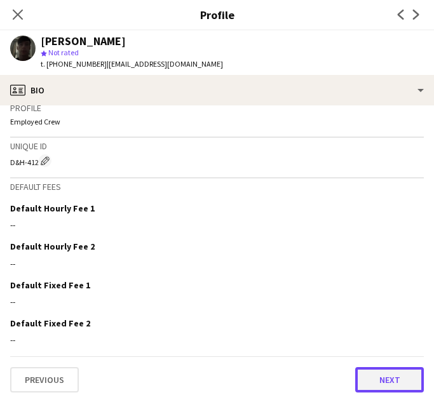
click at [388, 381] on button "Next" at bounding box center [389, 379] width 69 height 25
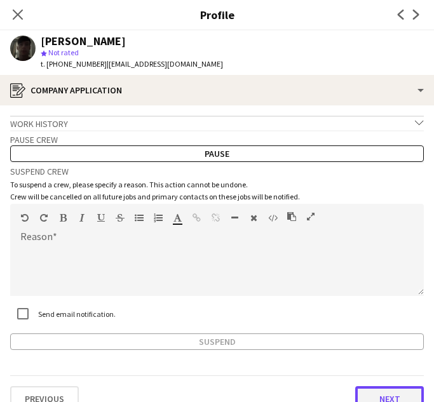
click at [397, 396] on button "Next" at bounding box center [389, 399] width 69 height 25
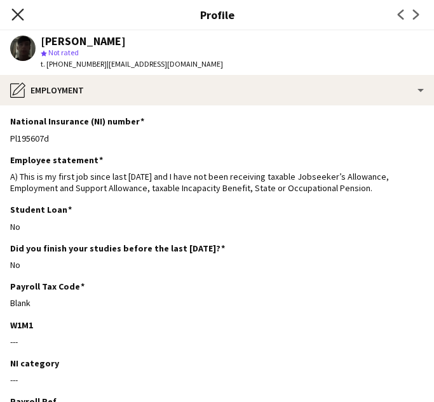
click at [17, 15] on icon at bounding box center [17, 14] width 12 height 12
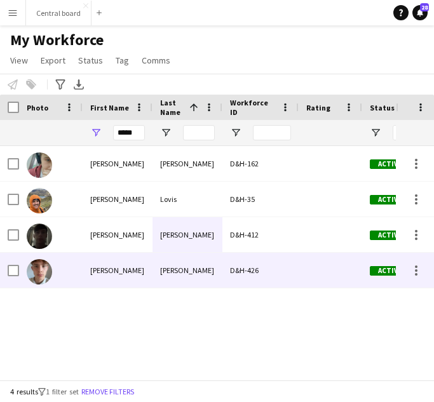
click at [156, 267] on div "[PERSON_NAME]" at bounding box center [188, 270] width 70 height 35
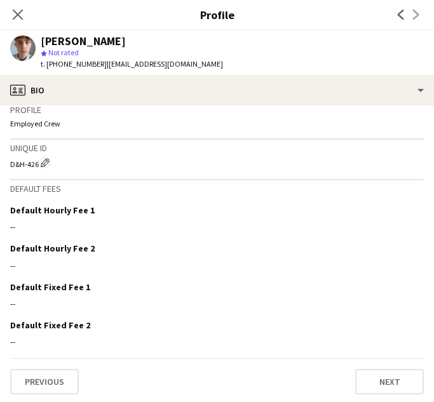
scroll to position [565, 0]
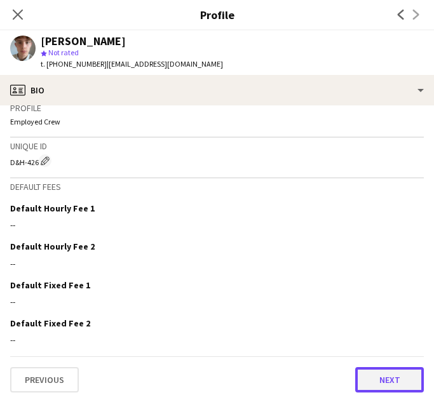
click at [392, 380] on button "Next" at bounding box center [389, 379] width 69 height 25
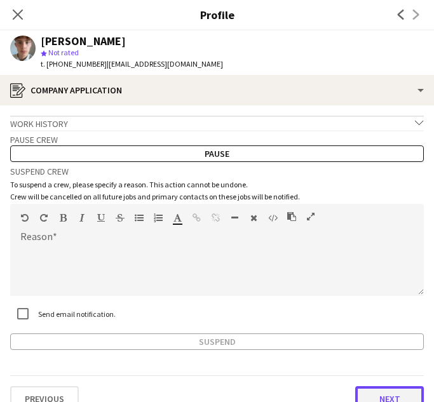
click at [387, 395] on button "Next" at bounding box center [389, 399] width 69 height 25
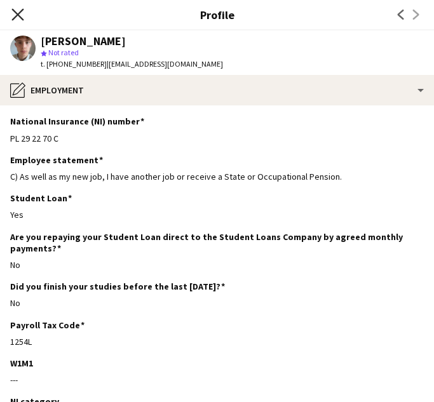
click at [15, 13] on icon at bounding box center [17, 14] width 12 height 12
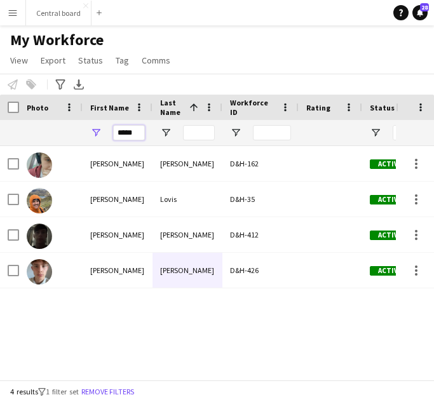
click at [141, 130] on input "*****" at bounding box center [129, 132] width 32 height 15
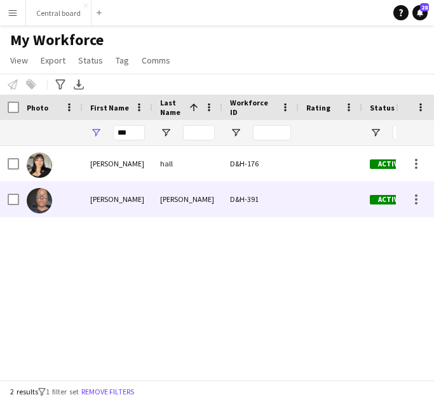
click at [121, 199] on div "[PERSON_NAME]" at bounding box center [118, 199] width 70 height 35
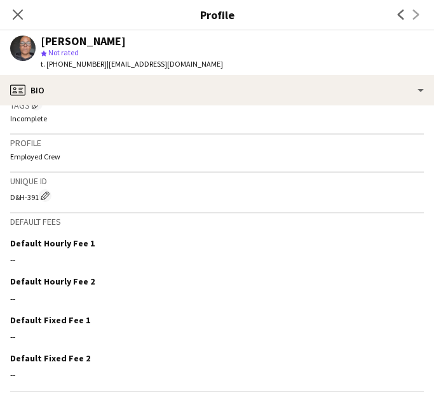
scroll to position [575, 0]
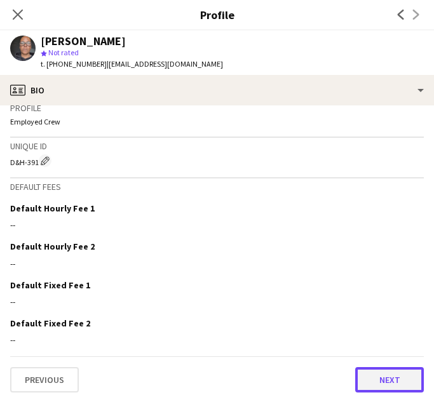
click at [385, 383] on button "Next" at bounding box center [389, 379] width 69 height 25
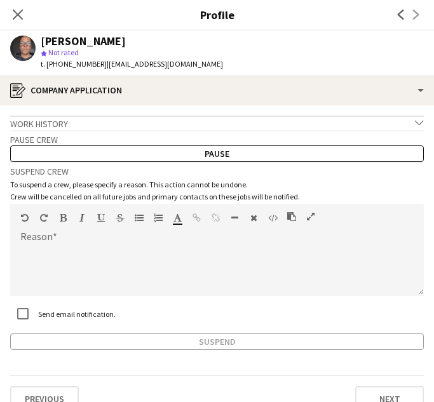
scroll to position [20, 0]
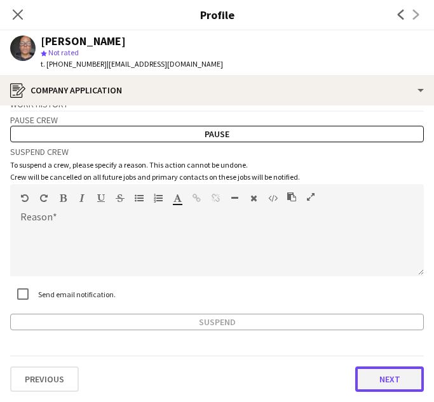
click at [392, 378] on button "Next" at bounding box center [389, 379] width 69 height 25
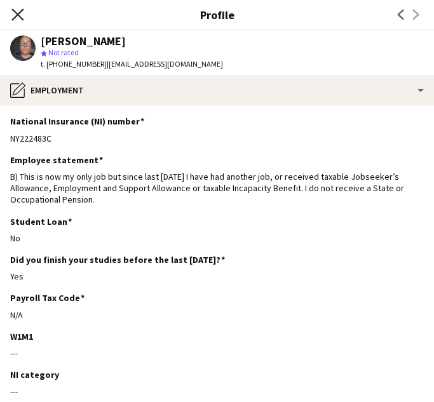
click at [16, 16] on icon at bounding box center [17, 14] width 12 height 12
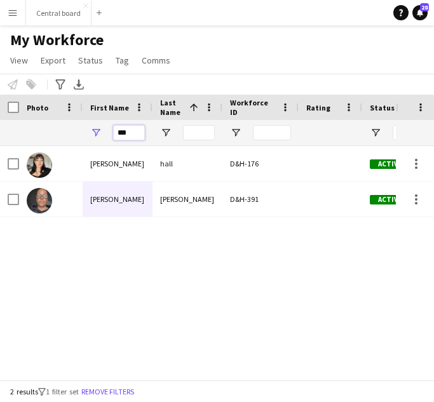
click at [135, 134] on input "***" at bounding box center [129, 132] width 32 height 15
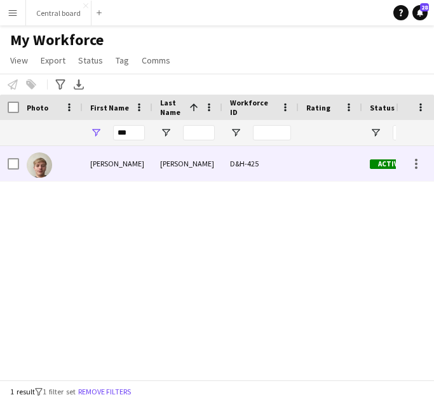
click at [94, 164] on div "[PERSON_NAME]" at bounding box center [118, 163] width 70 height 35
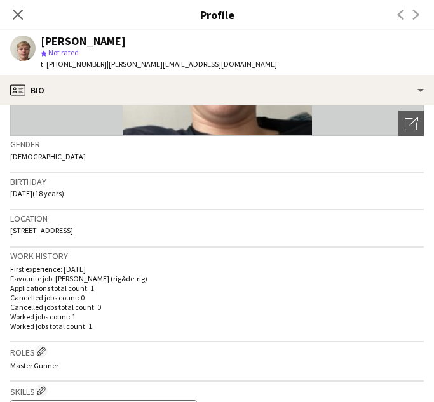
scroll to position [533, 0]
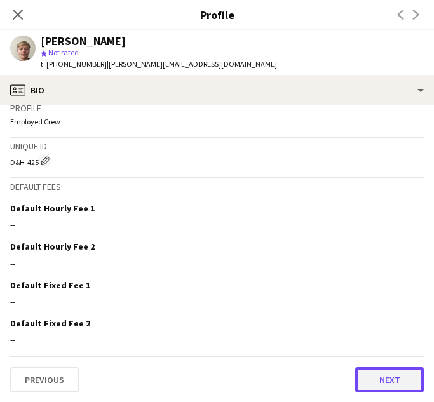
click at [383, 378] on button "Next" at bounding box center [389, 379] width 69 height 25
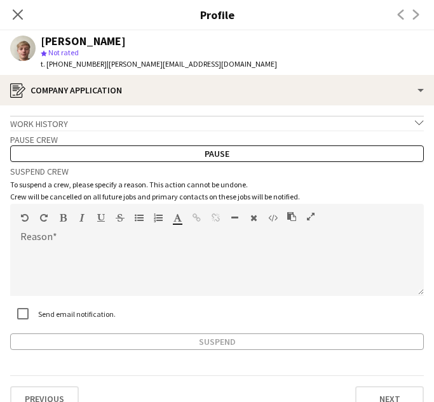
scroll to position [20, 0]
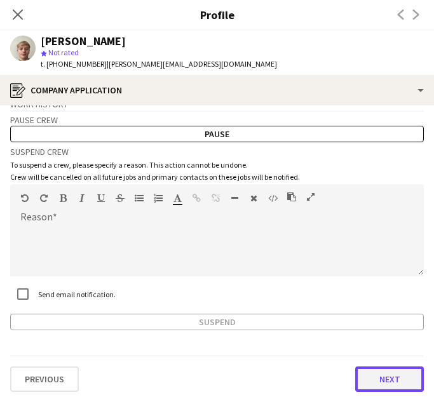
click at [383, 376] on button "Next" at bounding box center [389, 379] width 69 height 25
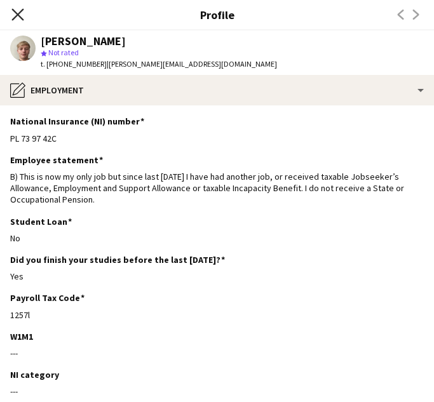
click at [18, 12] on icon "Close pop-in" at bounding box center [17, 14] width 12 height 12
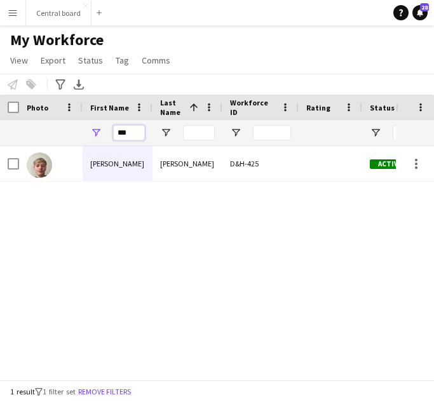
click at [132, 134] on input "***" at bounding box center [129, 132] width 32 height 15
type input "*"
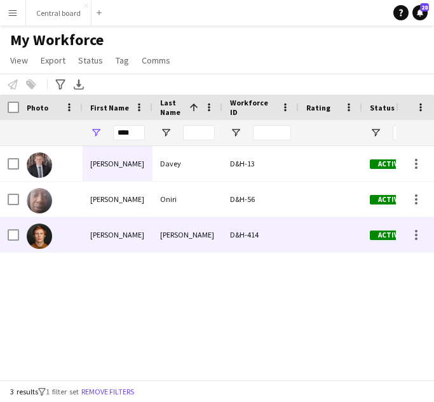
click at [121, 228] on div "[PERSON_NAME]" at bounding box center [118, 234] width 70 height 35
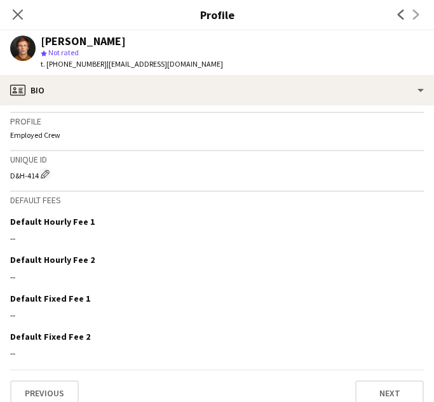
scroll to position [551, 0]
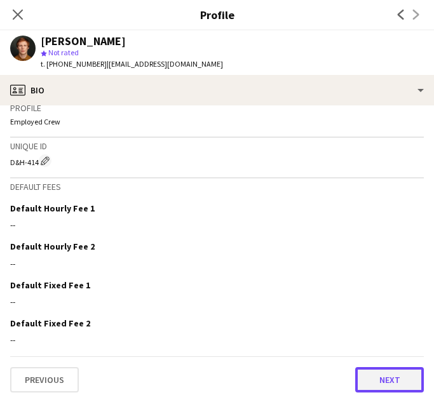
click at [388, 374] on button "Next" at bounding box center [389, 379] width 69 height 25
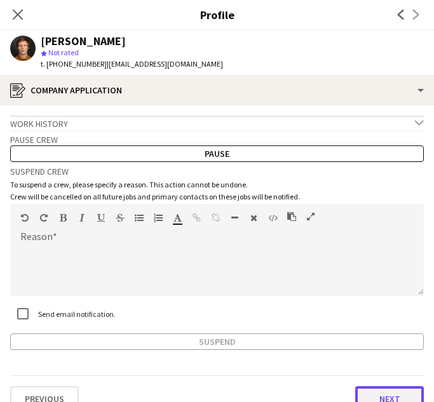
click at [397, 395] on button "Next" at bounding box center [389, 399] width 69 height 25
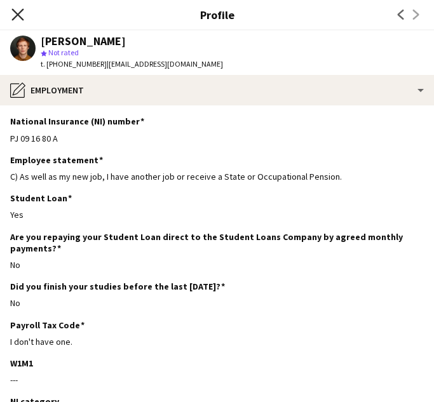
click at [18, 14] on icon at bounding box center [17, 14] width 12 height 12
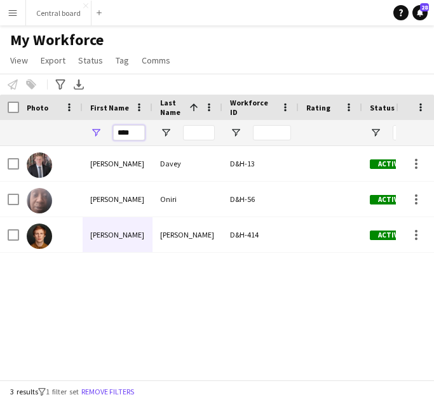
click at [138, 133] on input "****" at bounding box center [129, 132] width 32 height 15
type input "*"
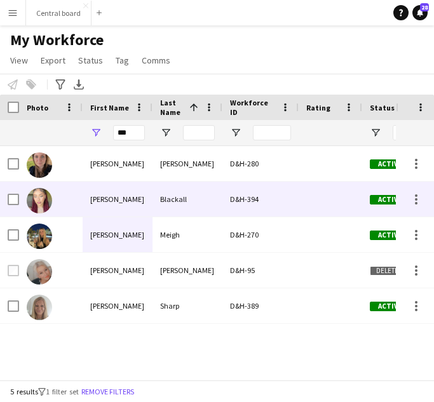
click at [135, 195] on div "[PERSON_NAME]" at bounding box center [118, 199] width 70 height 35
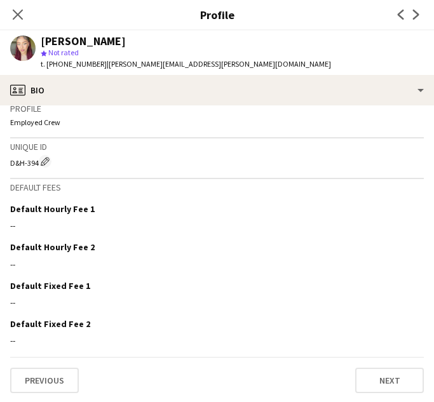
scroll to position [579, 0]
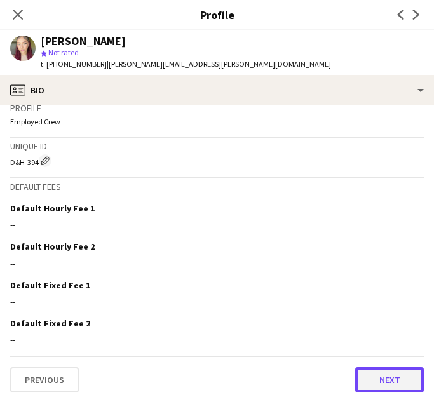
click at [392, 381] on button "Next" at bounding box center [389, 379] width 69 height 25
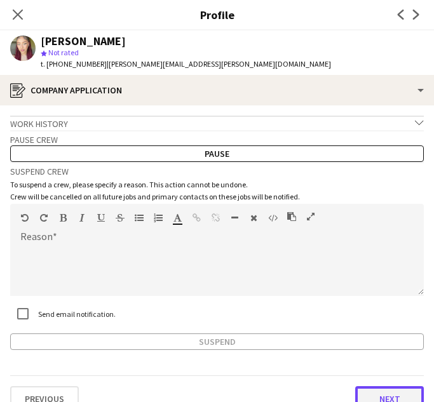
click at [390, 396] on button "Next" at bounding box center [389, 399] width 69 height 25
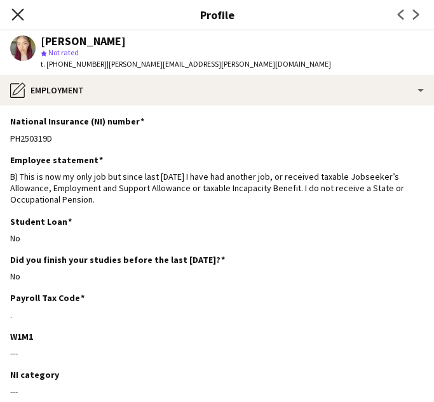
click at [13, 15] on icon "Close pop-in" at bounding box center [17, 14] width 12 height 12
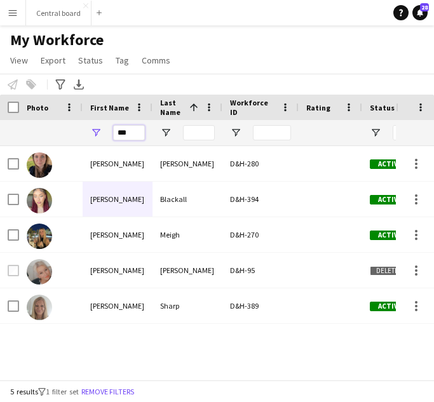
click at [137, 130] on input "***" at bounding box center [129, 132] width 32 height 15
type input "*"
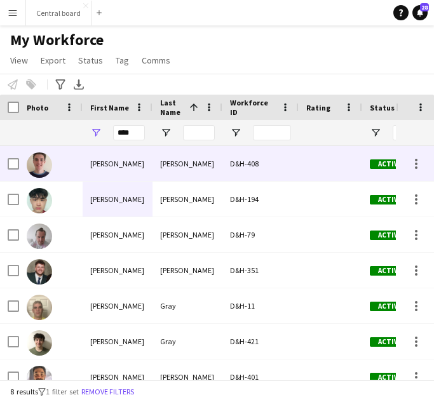
click at [109, 164] on div "[PERSON_NAME]" at bounding box center [118, 163] width 70 height 35
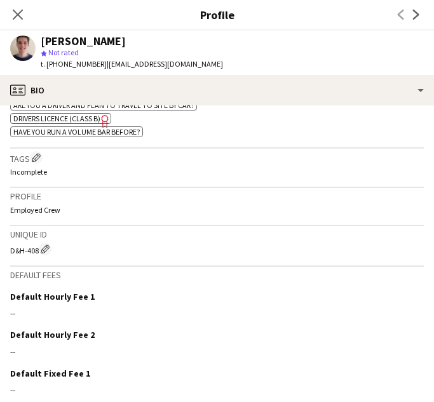
scroll to position [588, 0]
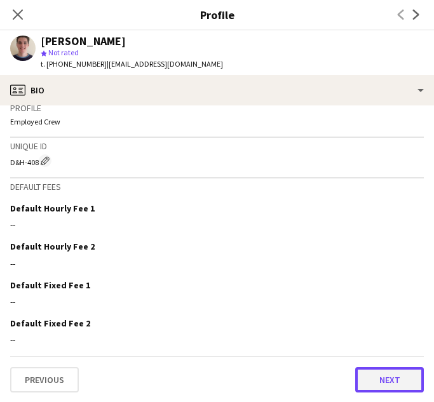
click at [383, 382] on button "Next" at bounding box center [389, 379] width 69 height 25
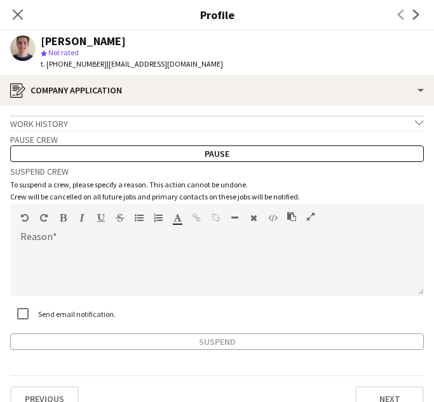
scroll to position [20, 0]
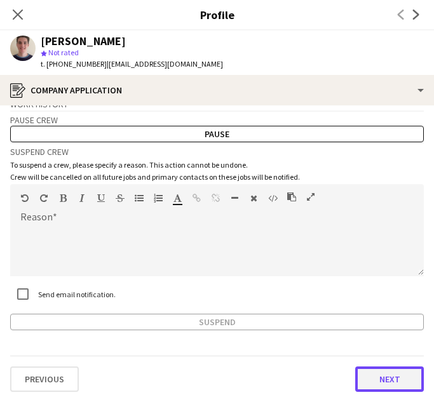
click at [381, 383] on button "Next" at bounding box center [389, 379] width 69 height 25
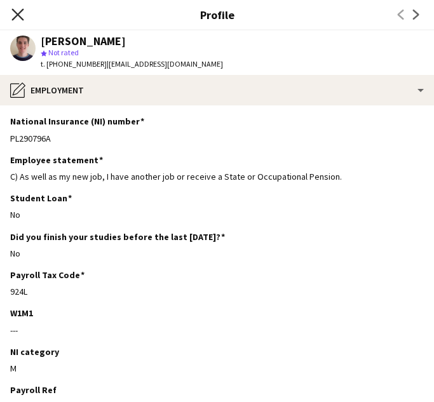
click at [20, 13] on icon at bounding box center [17, 14] width 12 height 12
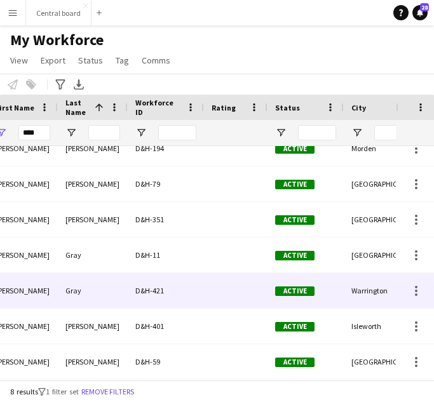
scroll to position [0, 95]
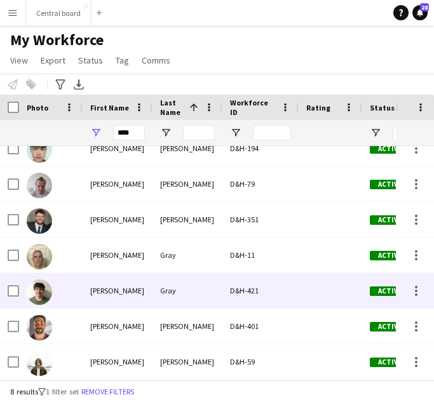
click at [144, 187] on div "[PERSON_NAME]" at bounding box center [118, 184] width 70 height 35
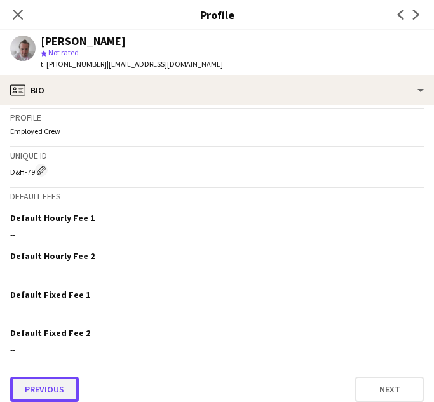
click at [53, 382] on button "Previous" at bounding box center [44, 389] width 69 height 25
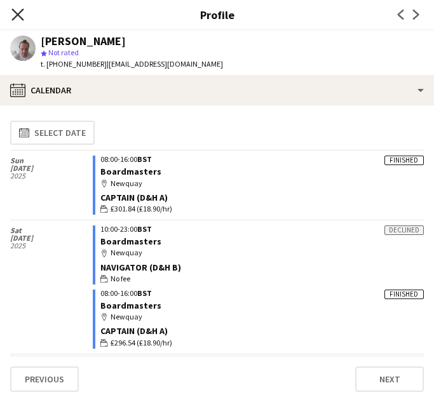
click at [22, 18] on icon at bounding box center [17, 14] width 12 height 12
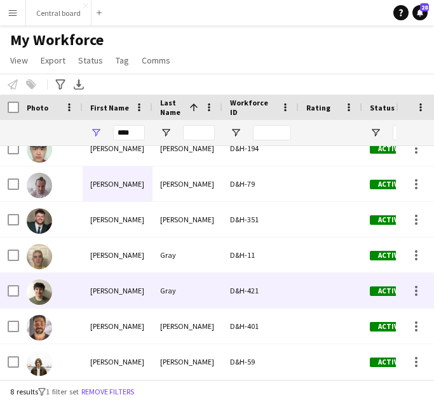
click at [122, 284] on div "[PERSON_NAME]" at bounding box center [118, 290] width 70 height 35
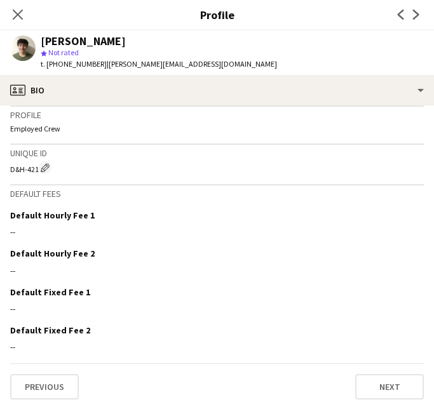
scroll to position [556, 0]
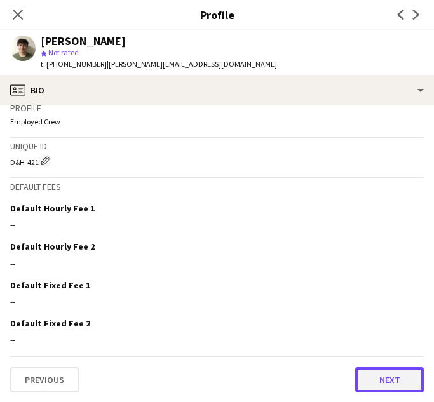
click at [392, 381] on button "Next" at bounding box center [389, 379] width 69 height 25
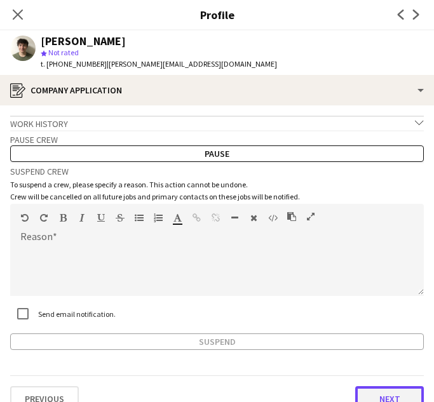
click at [392, 395] on button "Next" at bounding box center [389, 399] width 69 height 25
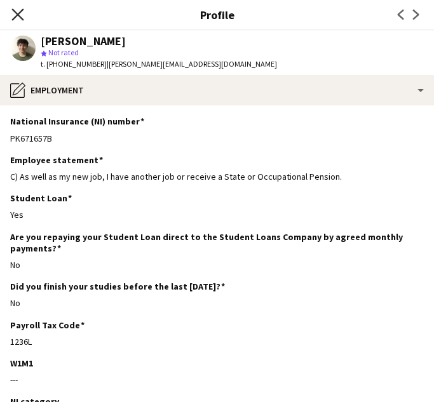
click at [18, 11] on icon "Close pop-in" at bounding box center [17, 14] width 12 height 12
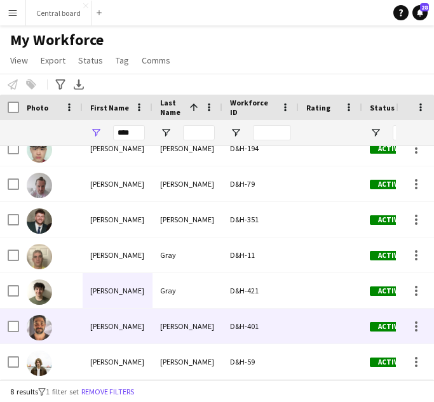
click at [119, 323] on div "[PERSON_NAME]" at bounding box center [118, 326] width 70 height 35
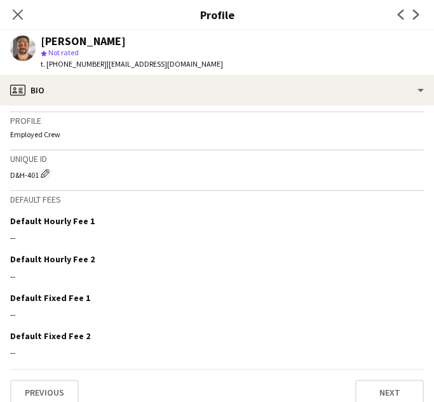
scroll to position [551, 0]
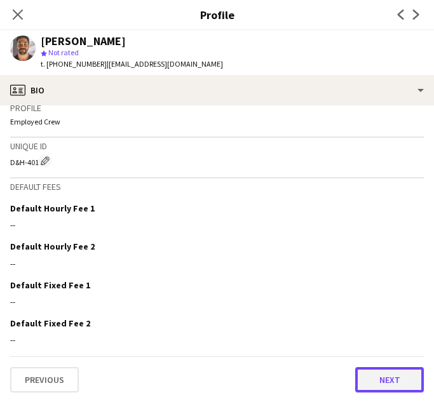
click at [392, 380] on button "Next" at bounding box center [389, 379] width 69 height 25
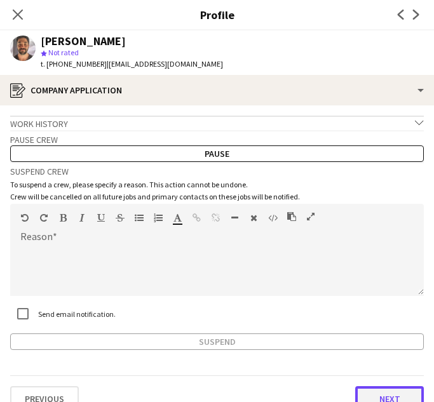
click at [399, 396] on button "Next" at bounding box center [389, 399] width 69 height 25
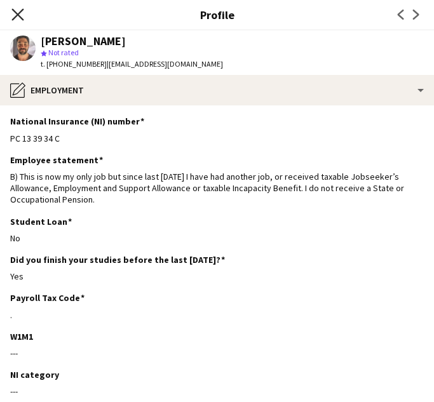
click at [19, 12] on icon at bounding box center [17, 14] width 12 height 12
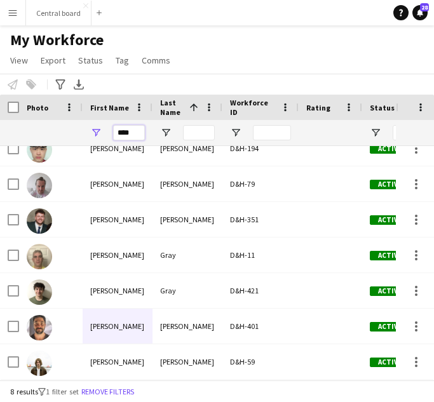
click at [139, 132] on input "****" at bounding box center [129, 132] width 32 height 15
type input "*"
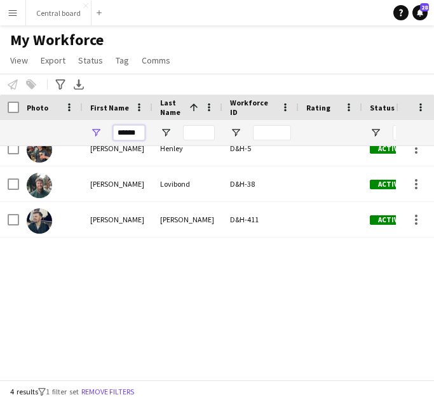
scroll to position [0, 0]
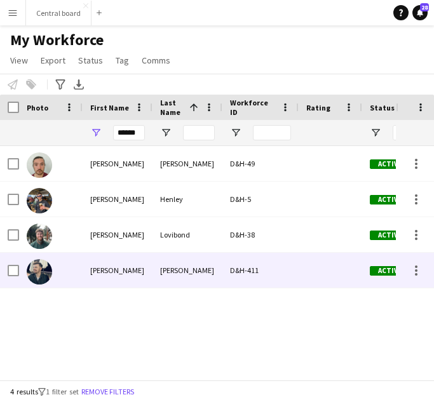
click at [134, 269] on div "[PERSON_NAME]" at bounding box center [118, 270] width 70 height 35
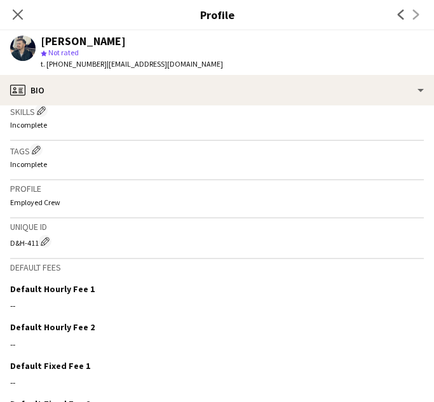
scroll to position [560, 0]
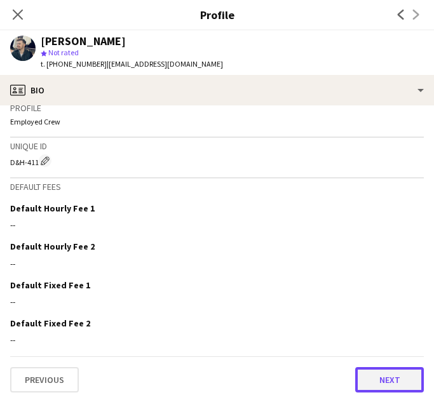
click at [383, 377] on button "Next" at bounding box center [389, 379] width 69 height 25
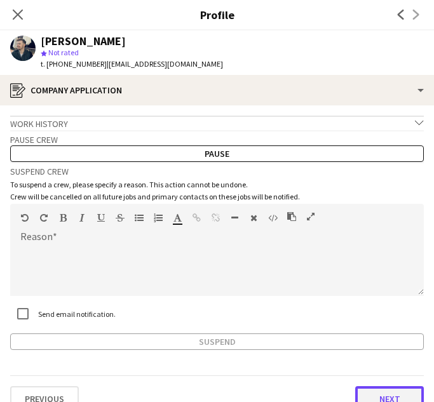
click at [392, 395] on button "Next" at bounding box center [389, 399] width 69 height 25
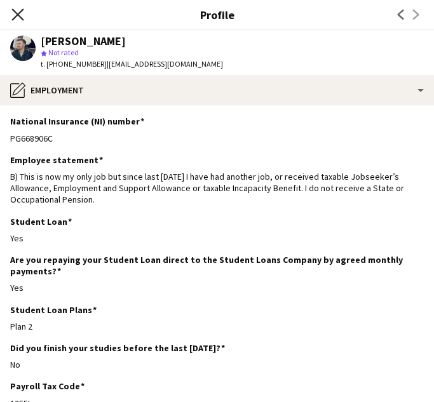
click at [15, 18] on icon "Close pop-in" at bounding box center [17, 14] width 12 height 12
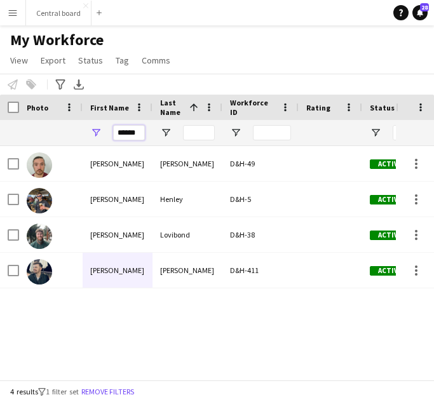
click at [141, 134] on input "******" at bounding box center [129, 132] width 32 height 15
type input "*"
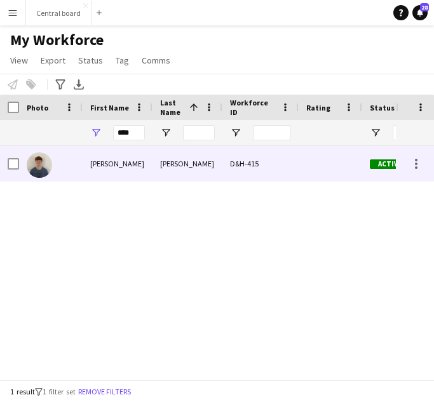
click at [141, 159] on div "[PERSON_NAME]" at bounding box center [118, 163] width 70 height 35
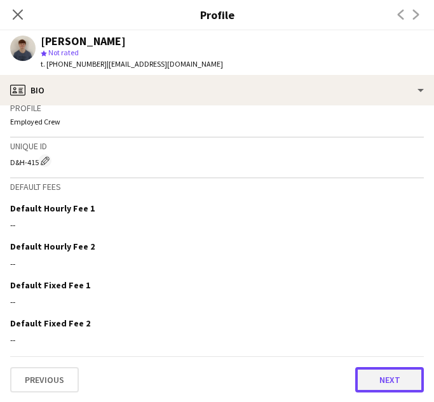
click at [385, 383] on button "Next" at bounding box center [389, 379] width 69 height 25
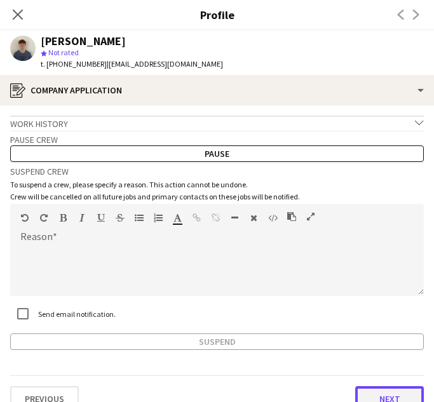
click at [388, 395] on button "Next" at bounding box center [389, 399] width 69 height 25
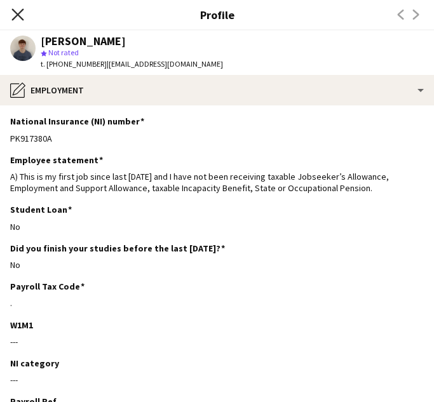
click at [18, 12] on icon "Close pop-in" at bounding box center [17, 14] width 12 height 12
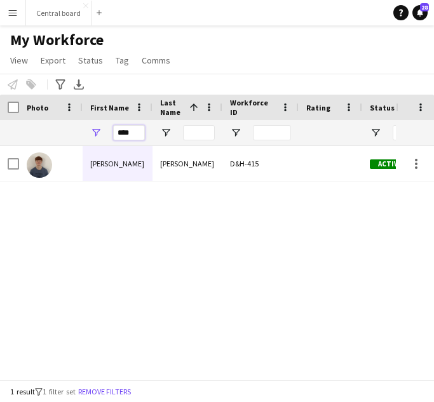
click at [135, 132] on input "****" at bounding box center [129, 132] width 32 height 15
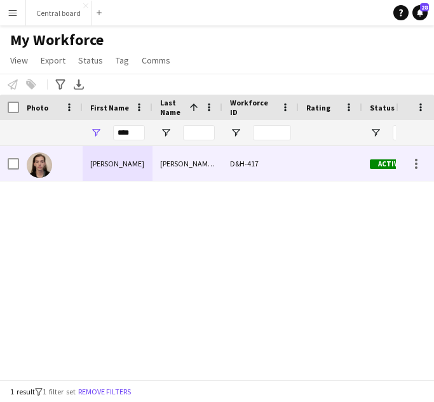
click at [135, 161] on div "[PERSON_NAME]" at bounding box center [118, 163] width 70 height 35
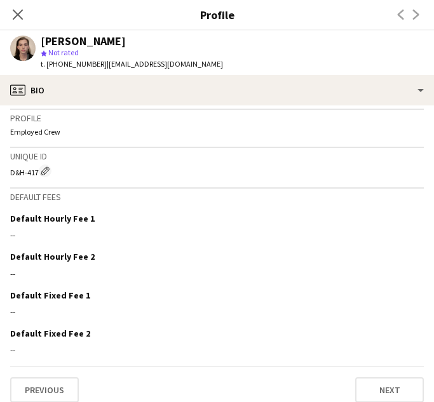
scroll to position [541, 0]
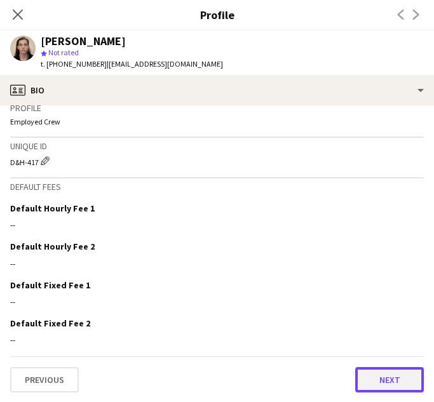
click at [391, 381] on button "Next" at bounding box center [389, 379] width 69 height 25
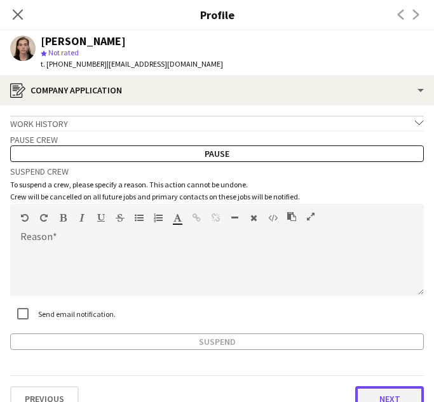
click at [393, 395] on button "Next" at bounding box center [389, 399] width 69 height 25
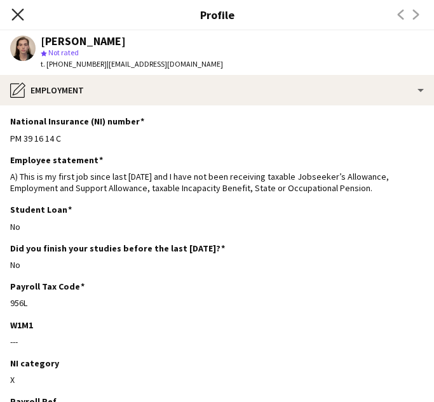
click at [15, 13] on icon "Close pop-in" at bounding box center [17, 14] width 12 height 12
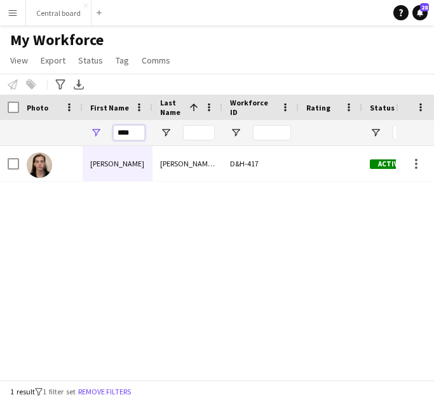
click at [139, 131] on input "****" at bounding box center [129, 132] width 32 height 15
type input "*"
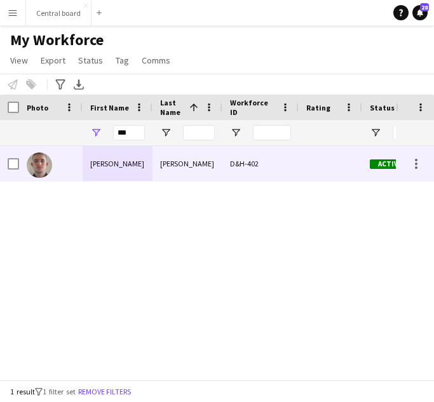
click at [123, 158] on div "[PERSON_NAME]" at bounding box center [118, 163] width 70 height 35
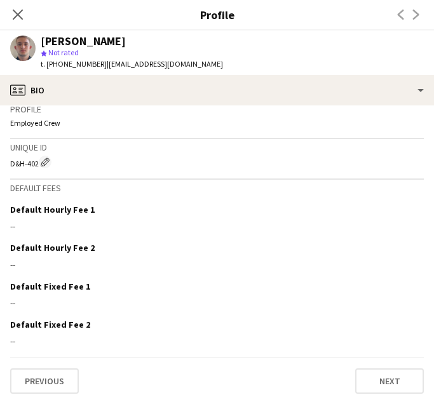
scroll to position [546, 0]
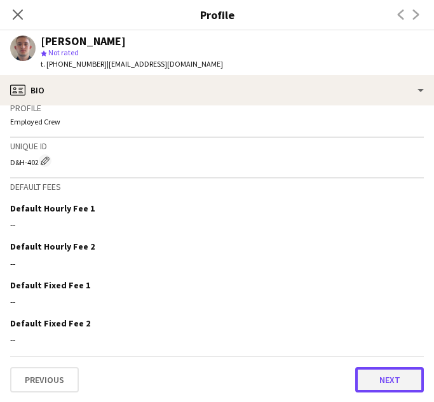
click at [392, 385] on button "Next" at bounding box center [389, 379] width 69 height 25
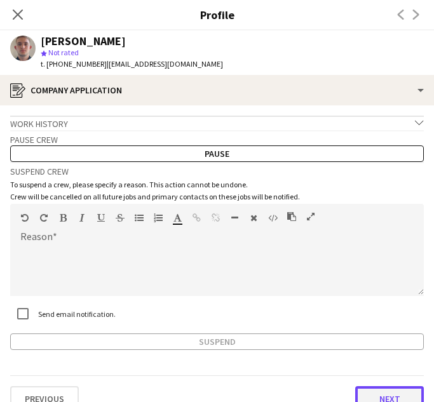
click at [394, 395] on button "Next" at bounding box center [389, 399] width 69 height 25
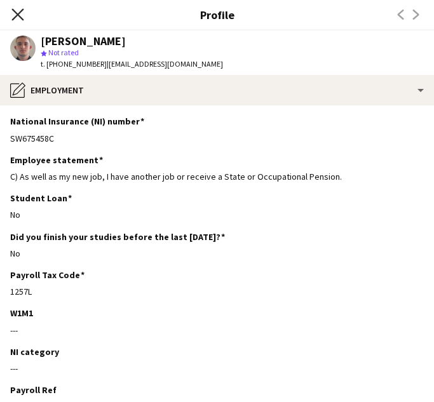
click at [17, 13] on icon at bounding box center [17, 14] width 12 height 12
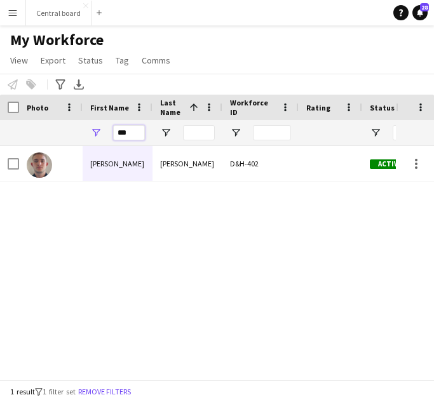
click at [134, 132] on input "***" at bounding box center [129, 132] width 32 height 15
type input "*"
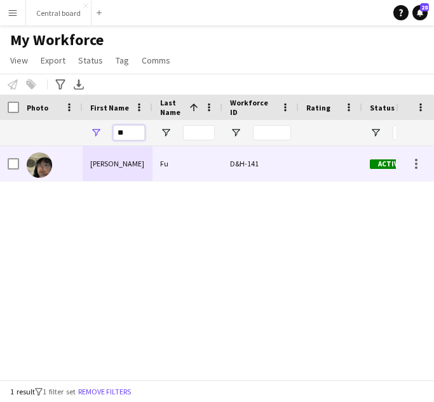
type input "**"
click at [207, 174] on div "Fu" at bounding box center [188, 163] width 70 height 35
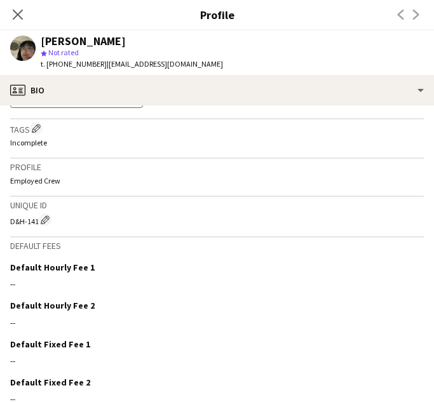
scroll to position [552, 0]
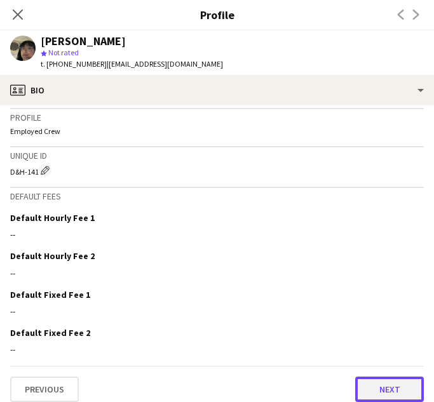
click at [391, 383] on button "Next" at bounding box center [389, 389] width 69 height 25
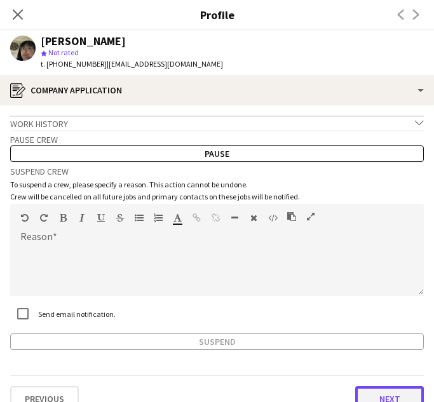
click at [395, 395] on button "Next" at bounding box center [389, 399] width 69 height 25
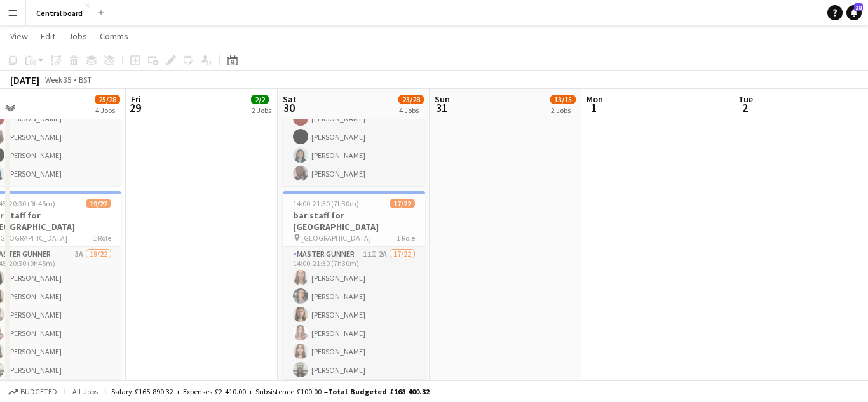
scroll to position [727, 0]
